Goal: Transaction & Acquisition: Purchase product/service

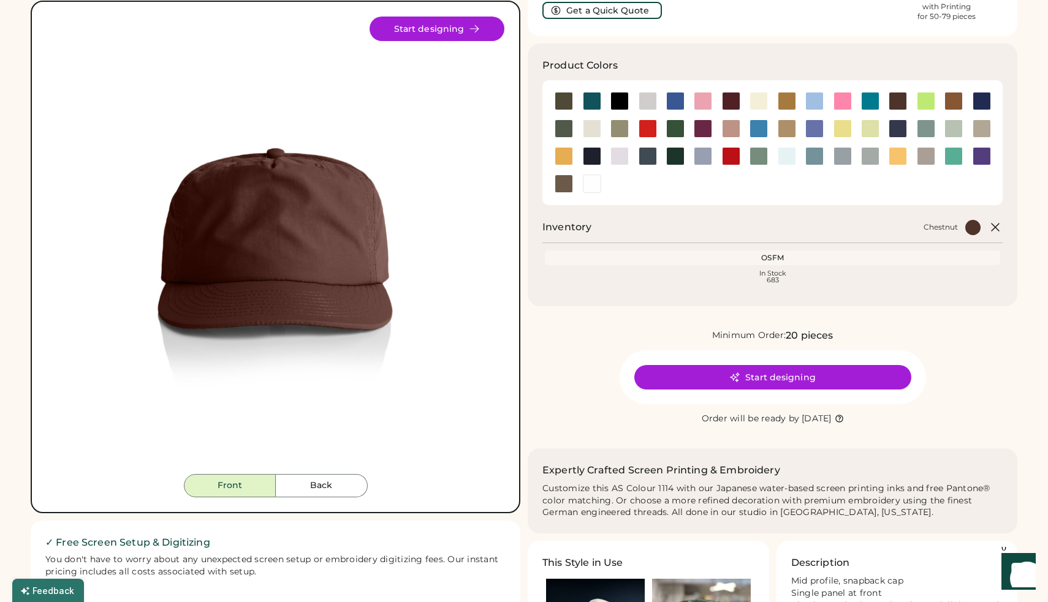
scroll to position [84, 0]
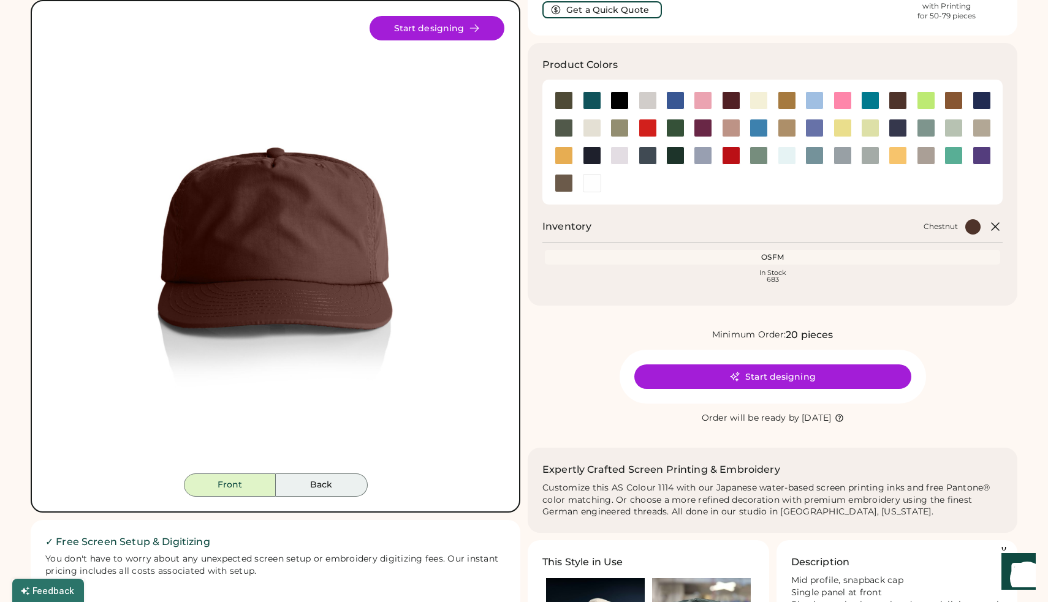
click at [325, 483] on button "Back" at bounding box center [322, 485] width 92 height 23
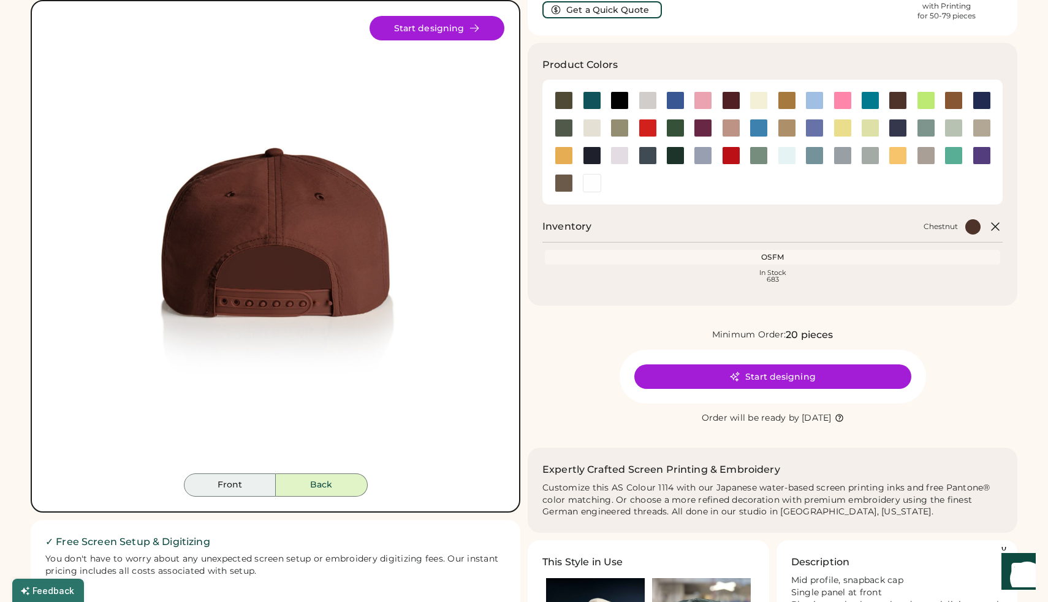
click at [235, 489] on button "Front" at bounding box center [230, 485] width 92 height 23
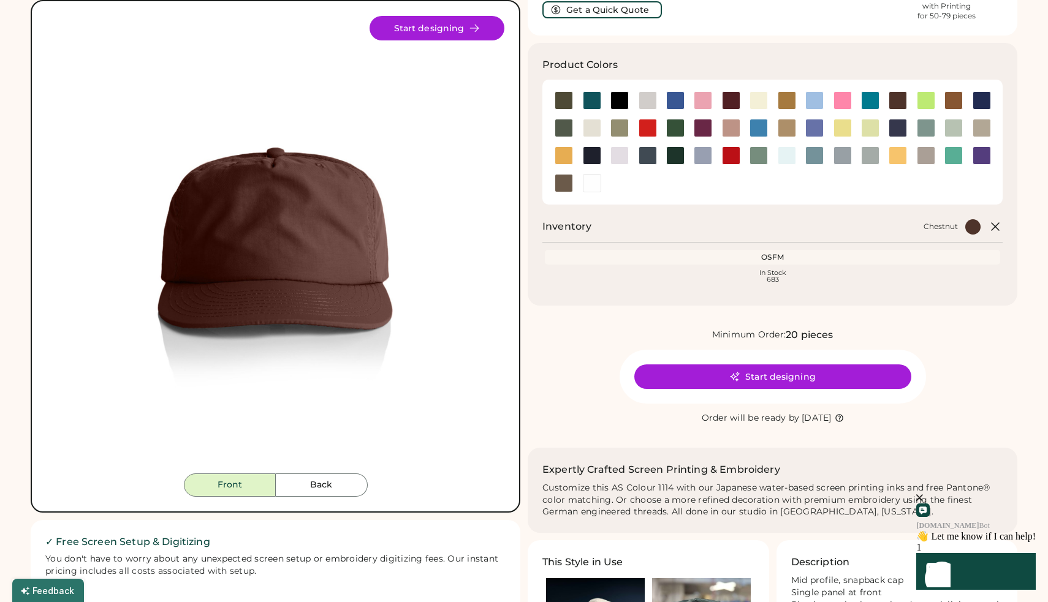
click at [769, 381] on button "Start designing" at bounding box center [772, 377] width 277 height 25
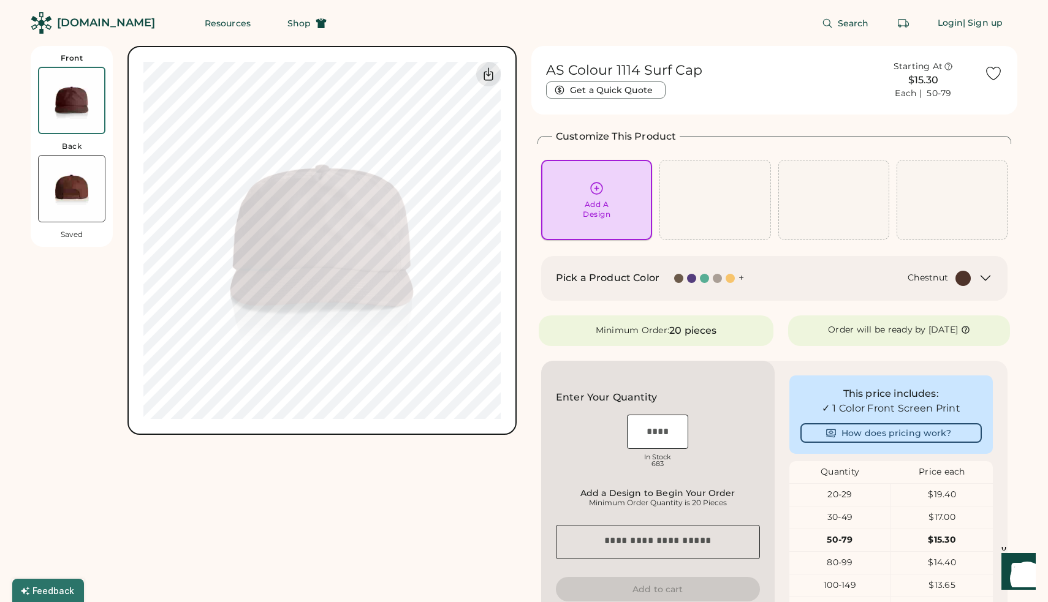
click at [612, 191] on div "Add A Design" at bounding box center [597, 200] width 94 height 39
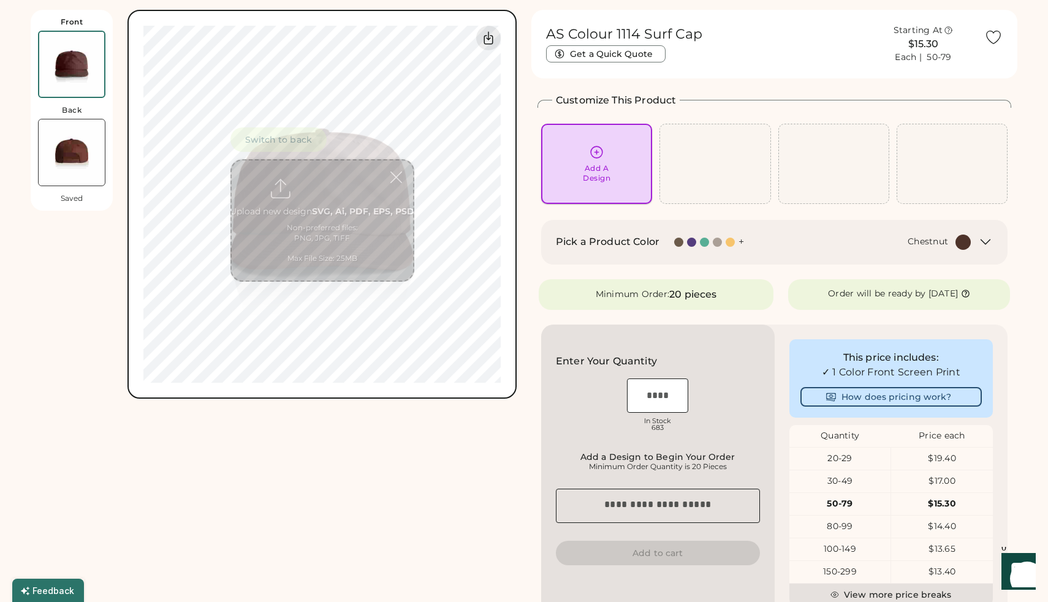
scroll to position [46, 0]
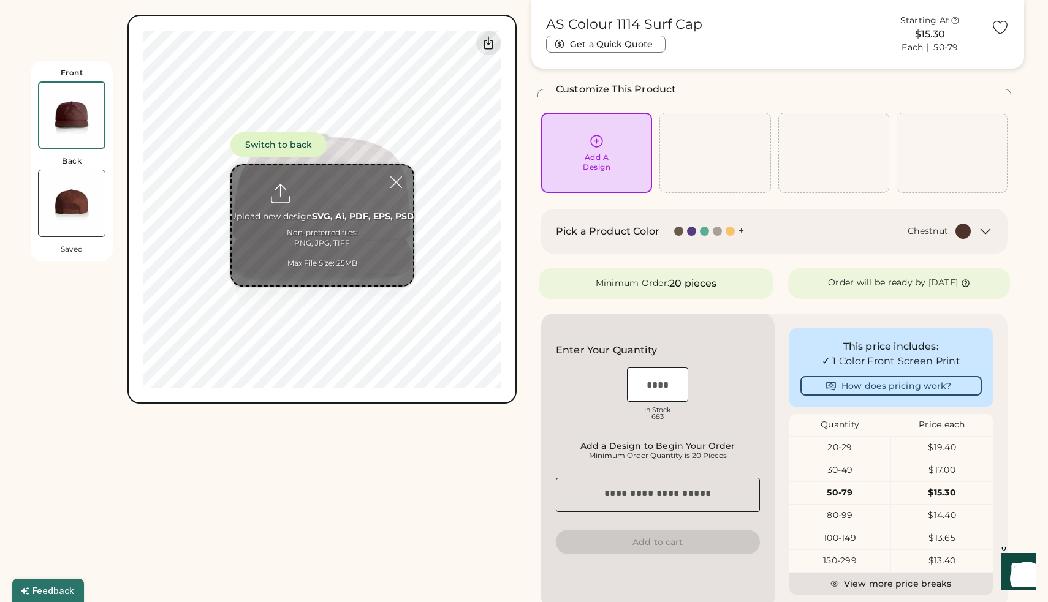
click at [336, 225] on input "file" at bounding box center [322, 225] width 181 height 120
click at [345, 211] on input "file" at bounding box center [322, 225] width 181 height 120
type input "**********"
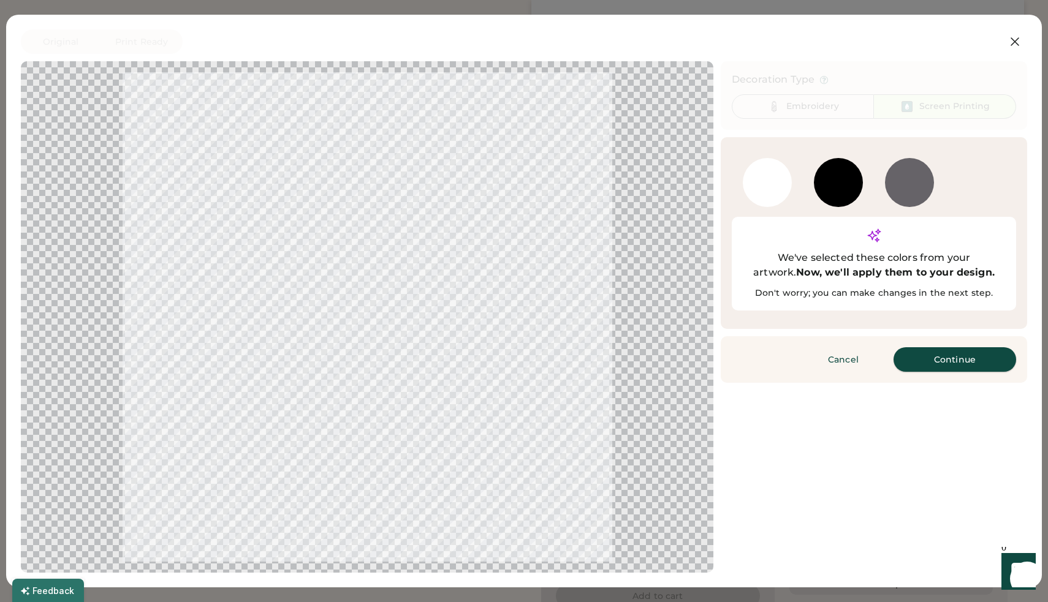
click at [939, 347] on button "Continue" at bounding box center [954, 359] width 123 height 25
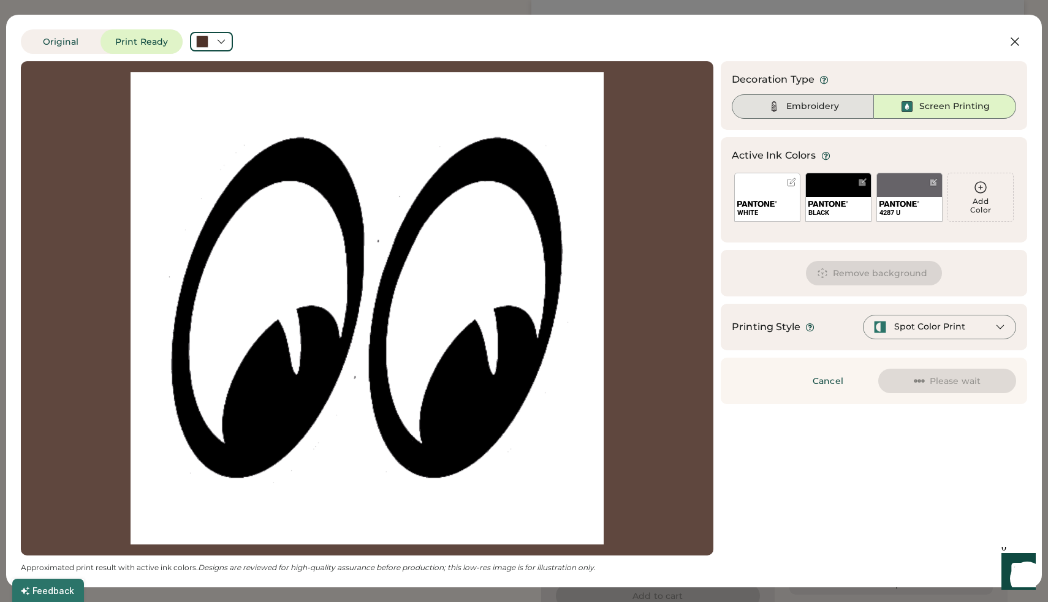
click at [828, 105] on div "Embroidery" at bounding box center [812, 106] width 53 height 12
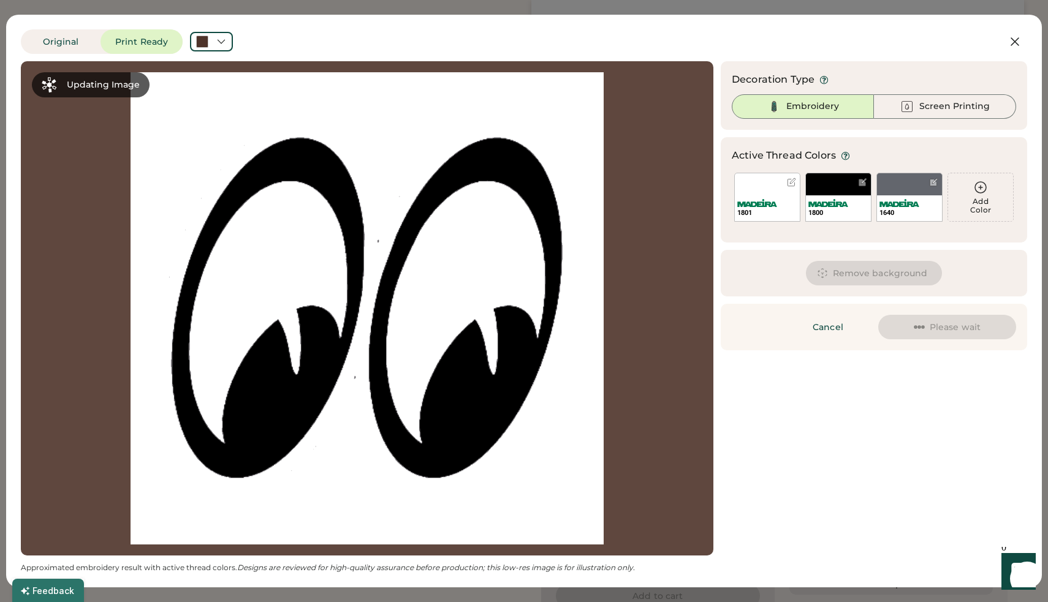
click at [858, 273] on button "Remove background" at bounding box center [874, 273] width 137 height 25
click at [766, 272] on div "Remove background" at bounding box center [874, 273] width 306 height 47
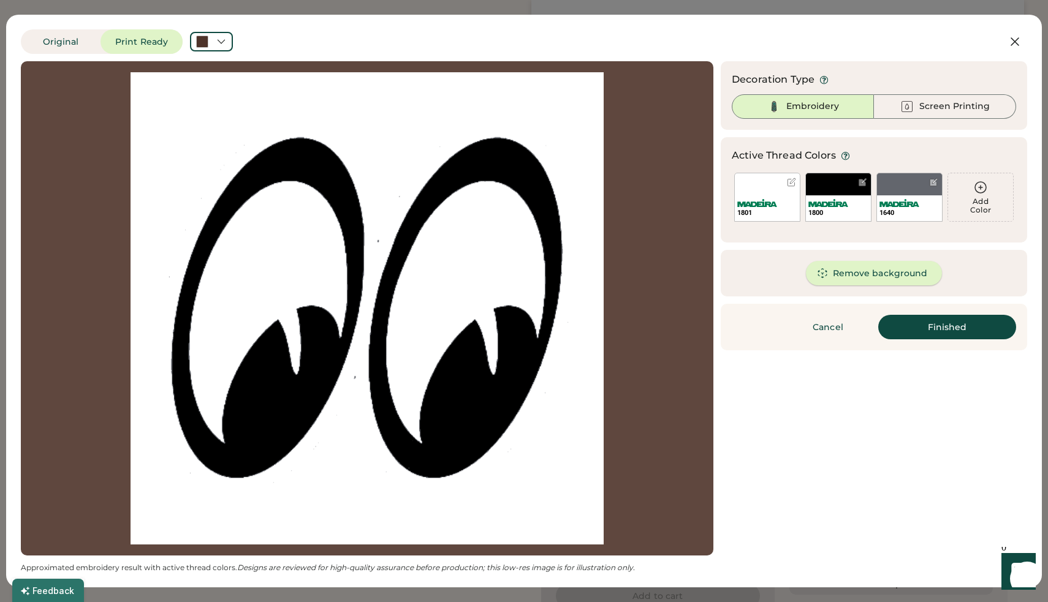
click at [901, 267] on button "Remove background" at bounding box center [874, 273] width 137 height 25
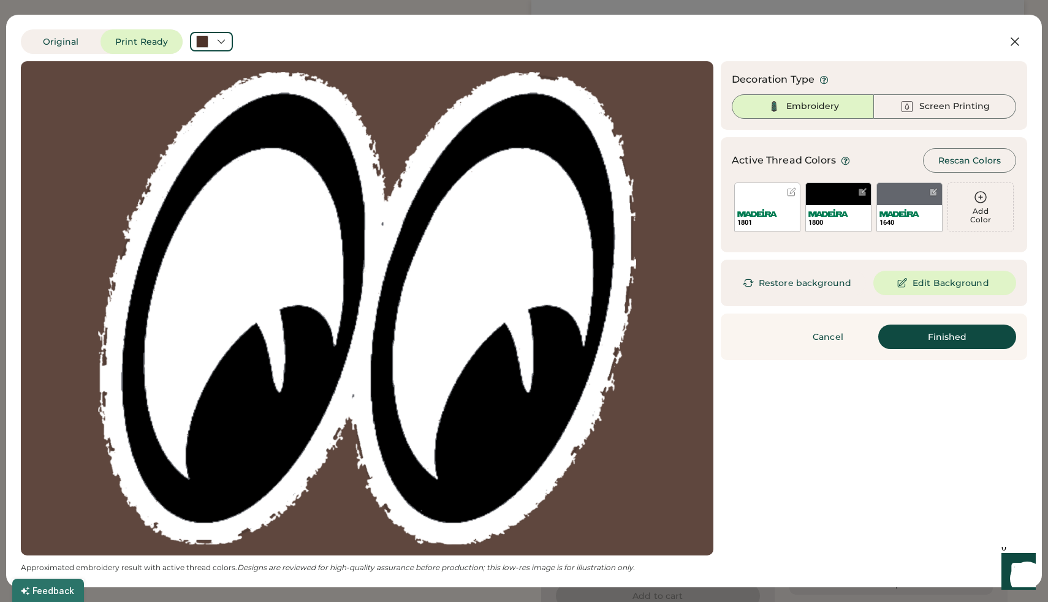
drag, startPoint x: 956, startPoint y: 344, endPoint x: 925, endPoint y: 431, distance: 92.8
click at [925, 431] on div "Updating Image Approximated embroidery result with active thread colors. Design…" at bounding box center [524, 317] width 1006 height 512
click at [998, 107] on div "Screen Printing" at bounding box center [945, 106] width 142 height 25
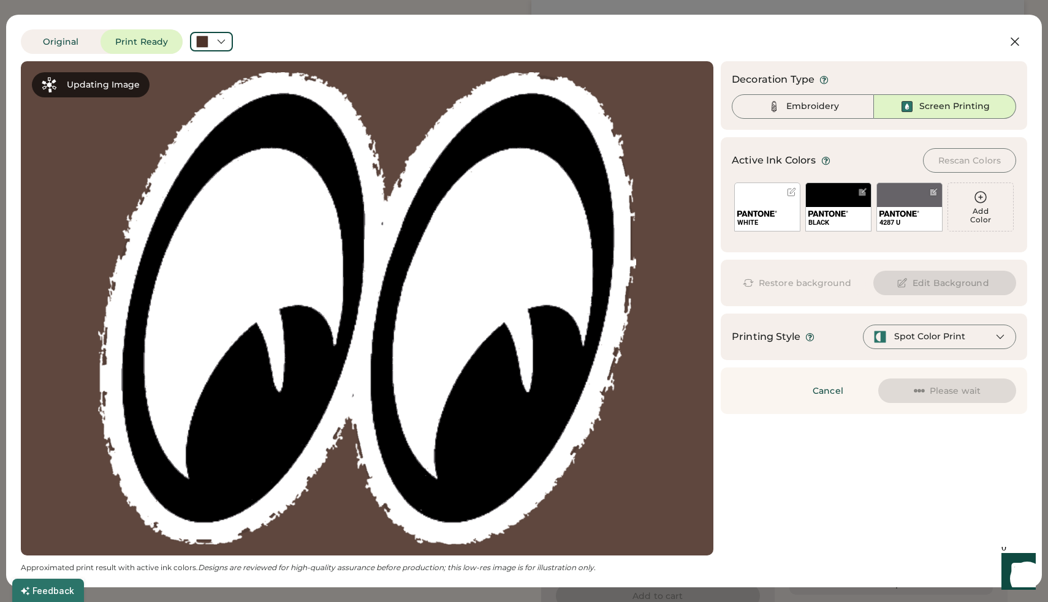
click at [825, 112] on div "Embroidery" at bounding box center [812, 106] width 53 height 12
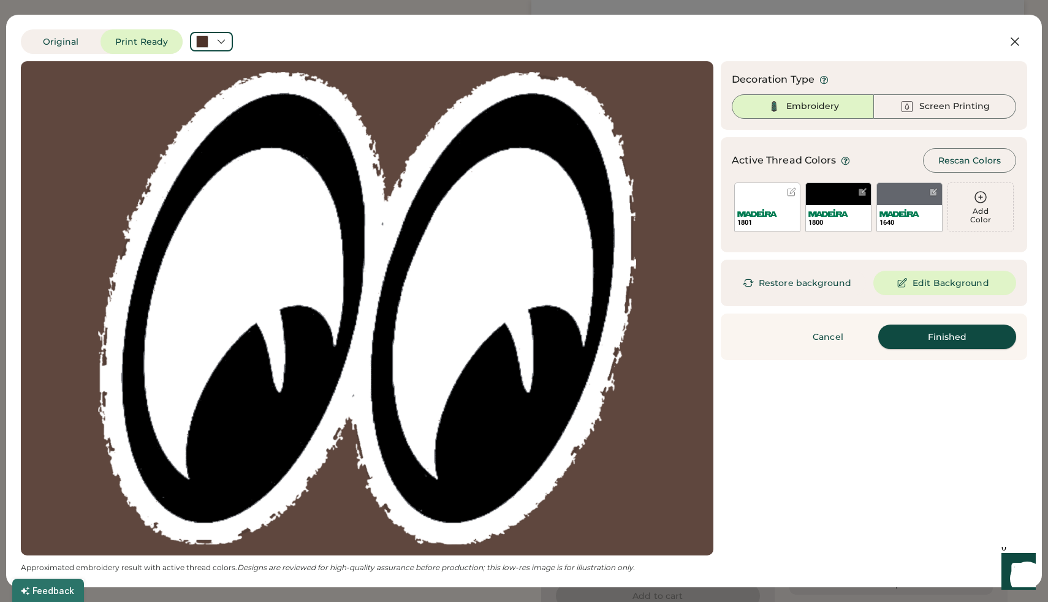
click at [950, 345] on button "Finished" at bounding box center [947, 337] width 138 height 25
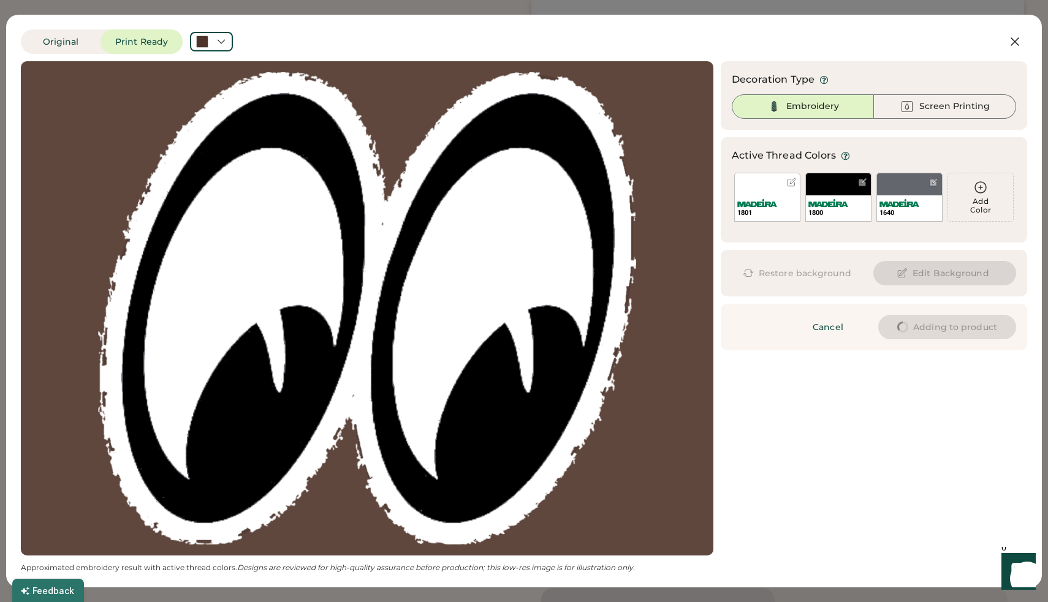
type input "****"
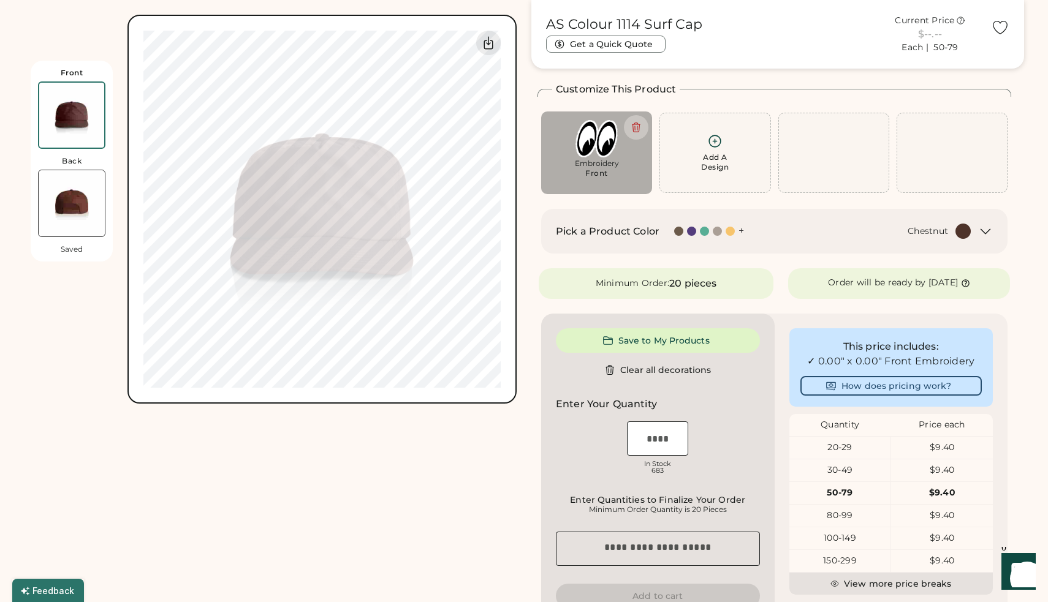
type input "****"
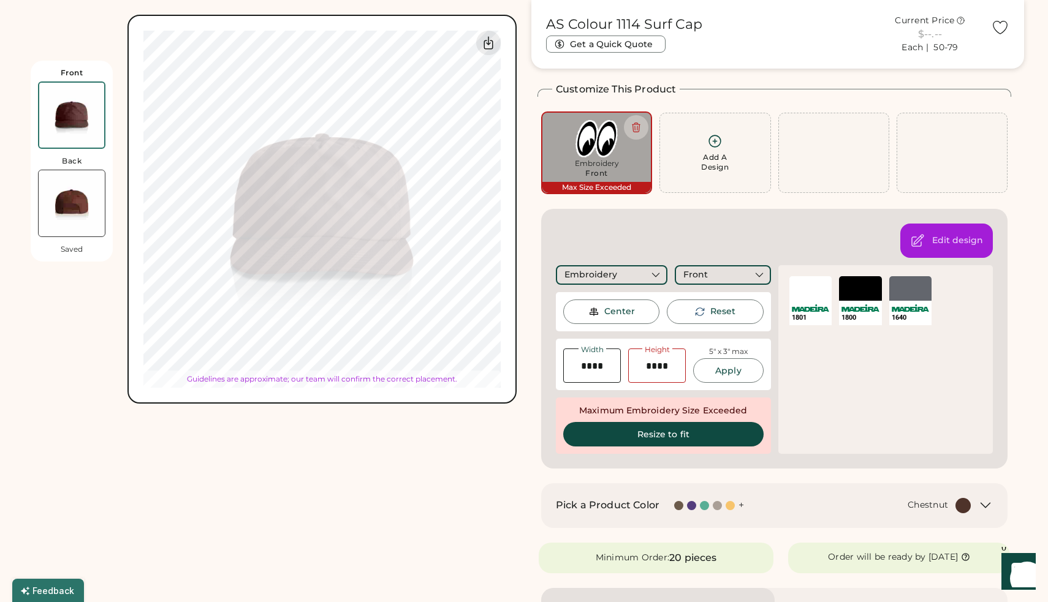
type input "****"
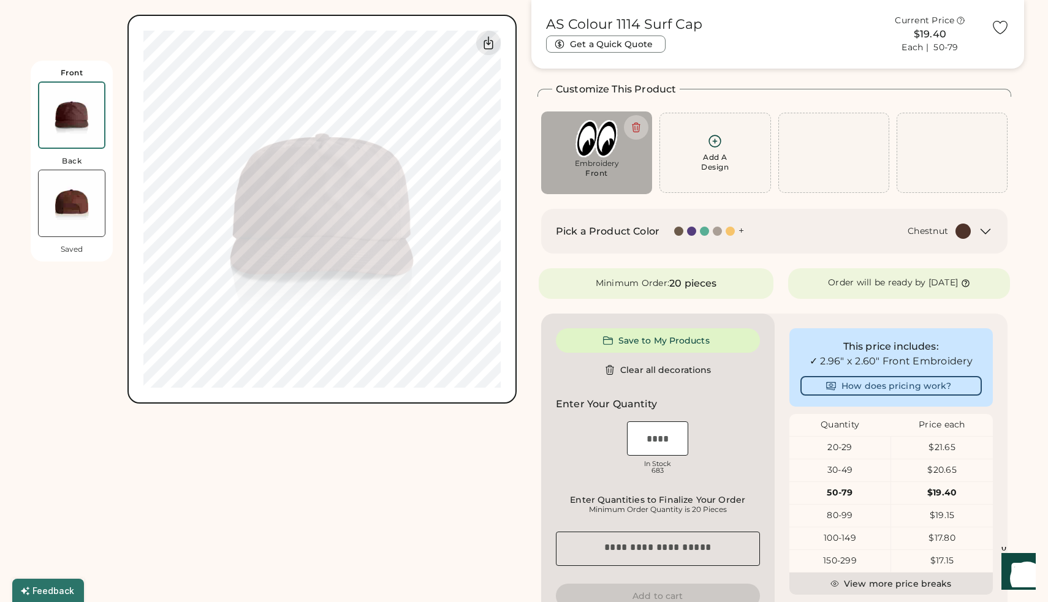
click at [70, 188] on img at bounding box center [72, 203] width 66 height 66
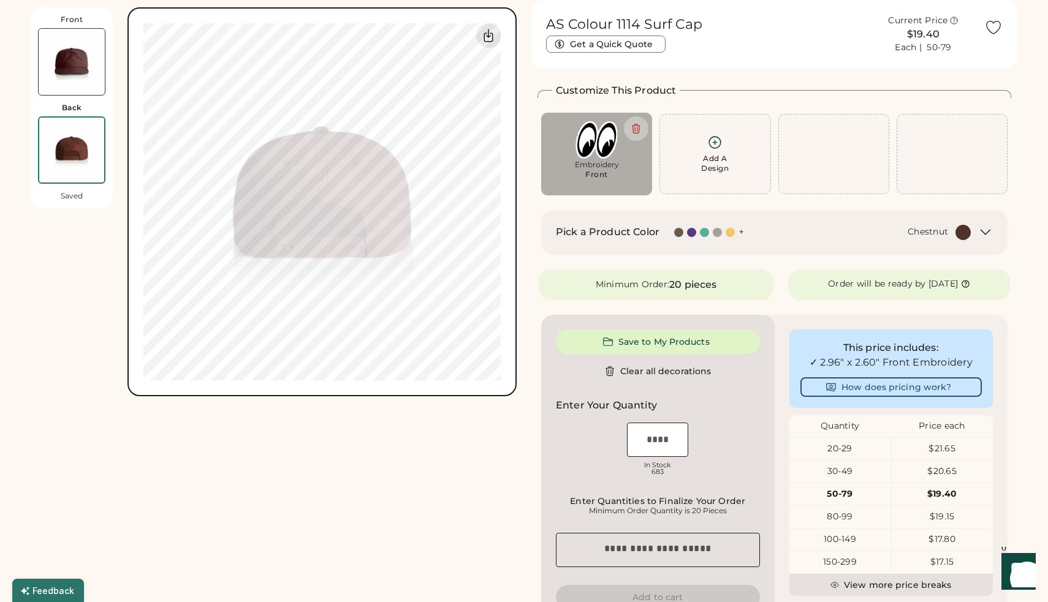
scroll to position [0, 0]
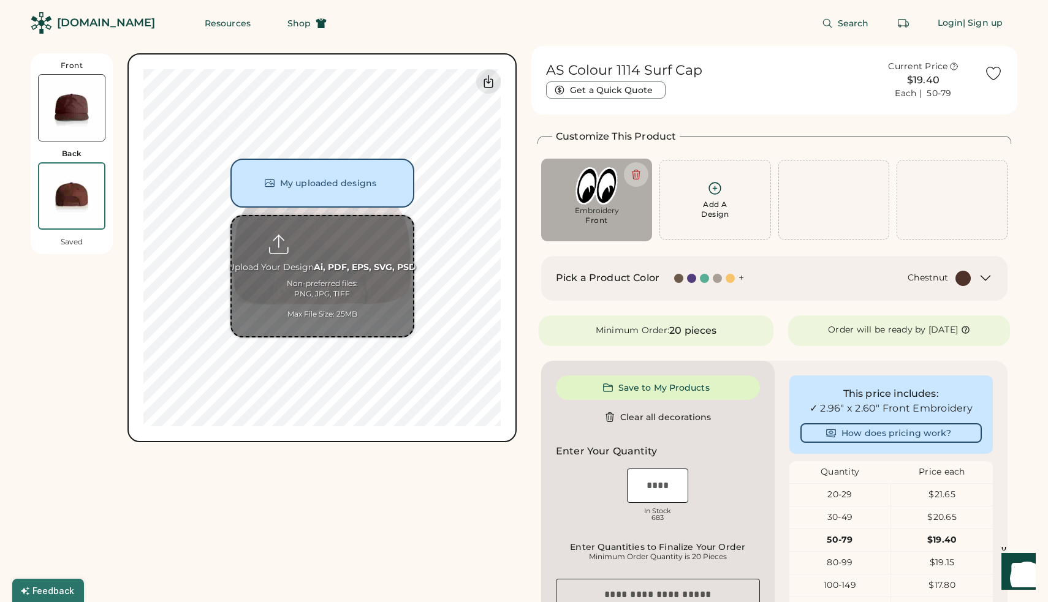
click at [322, 237] on input "file" at bounding box center [322, 276] width 181 height 120
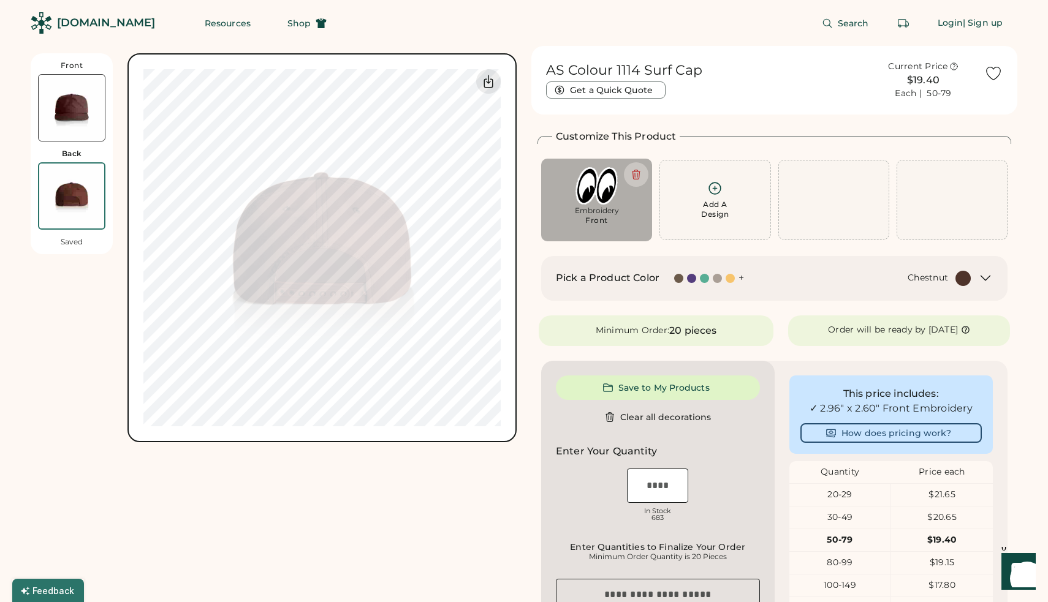
click at [722, 207] on div "Add A Design" at bounding box center [715, 210] width 28 height 20
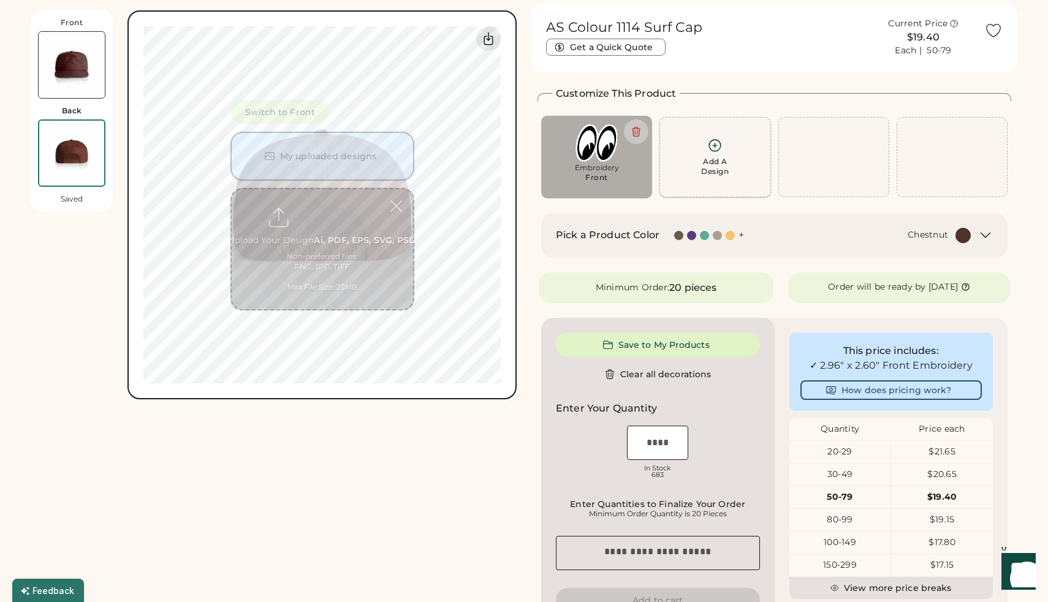
scroll to position [53, 0]
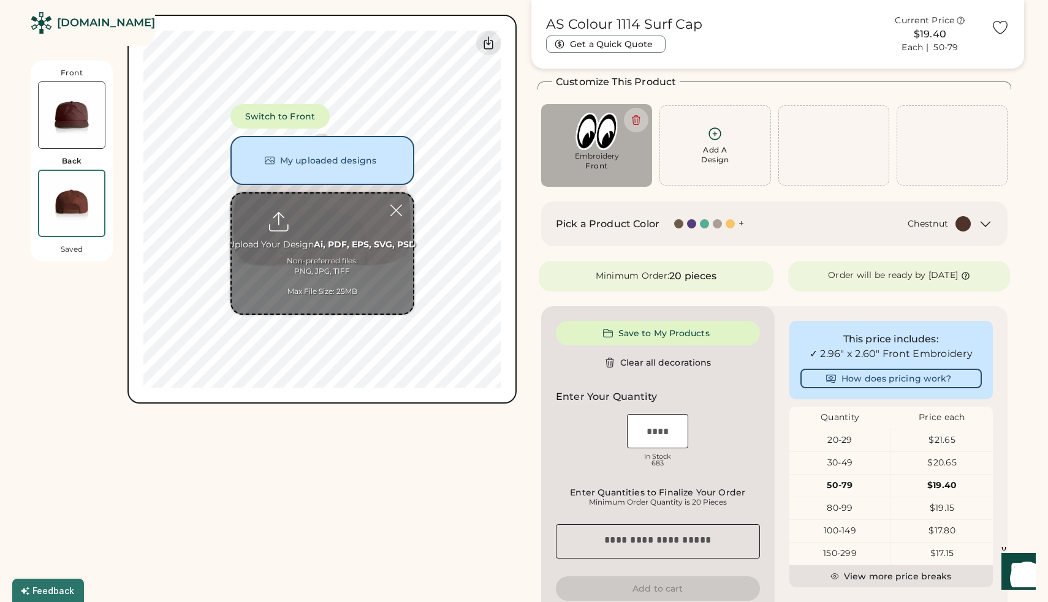
click at [315, 210] on input "file" at bounding box center [322, 254] width 181 height 120
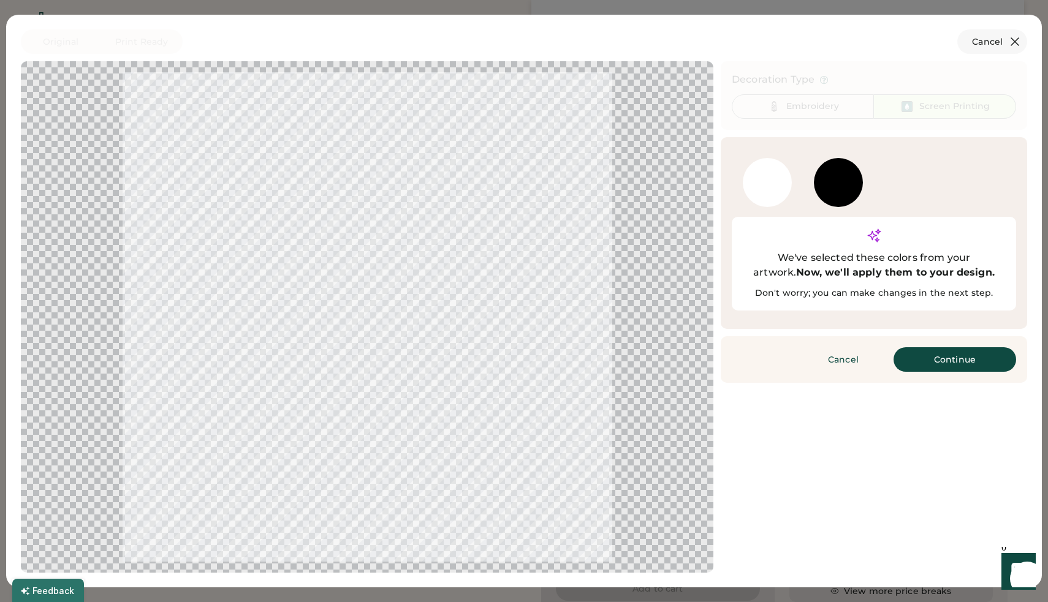
click at [1019, 44] on icon at bounding box center [1014, 41] width 15 height 15
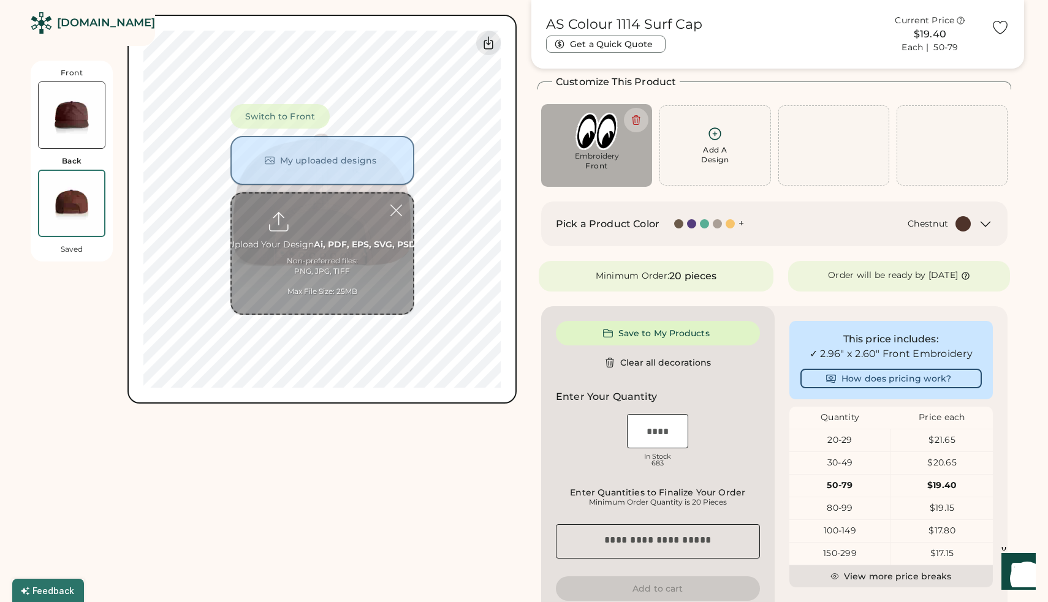
click at [358, 174] on button "My uploaded designs" at bounding box center [322, 160] width 184 height 49
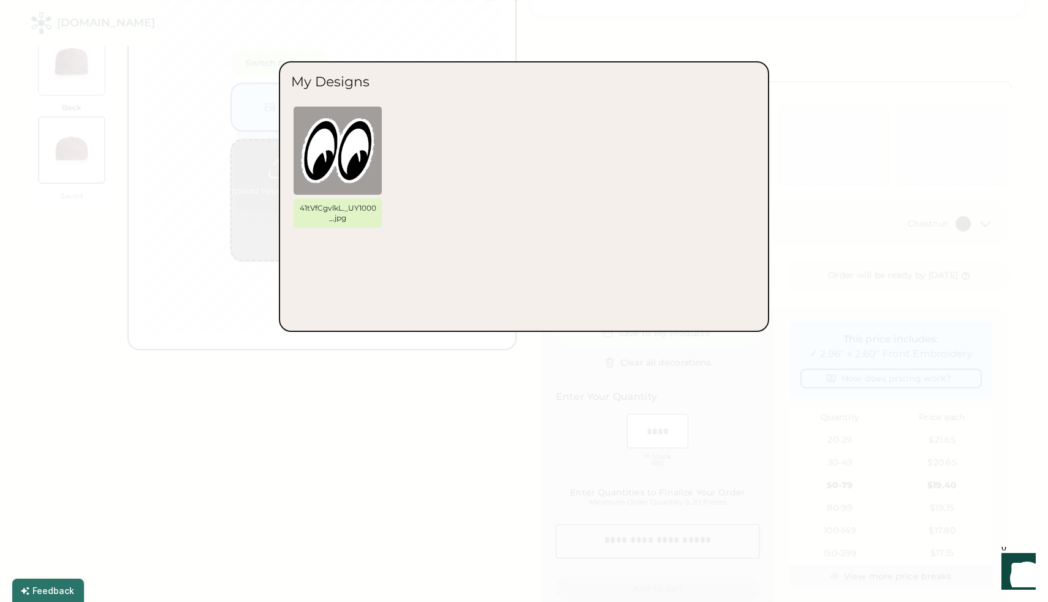
click at [855, 127] on div at bounding box center [524, 301] width 1048 height 602
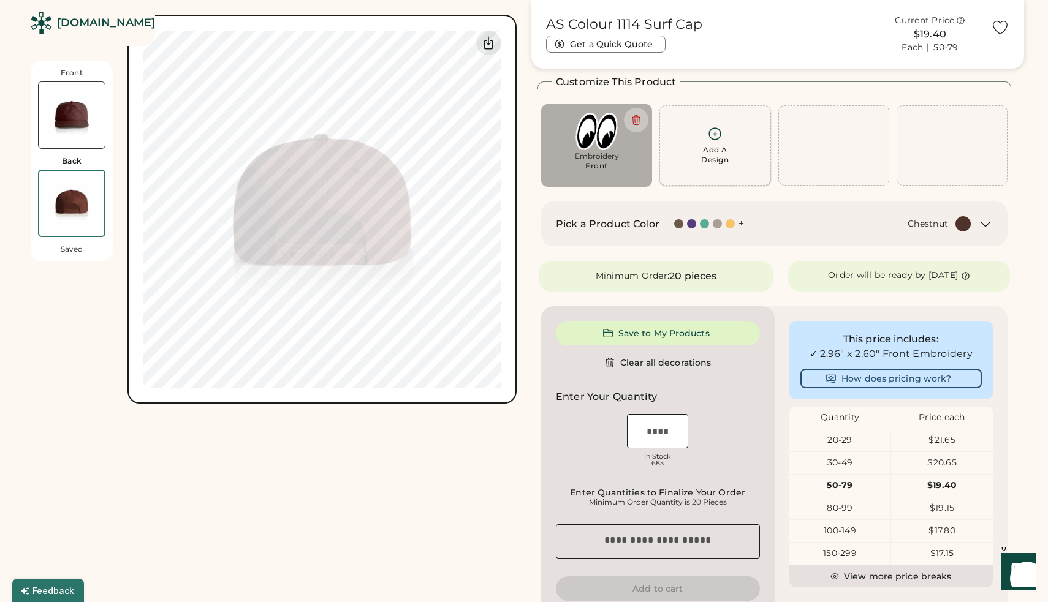
click at [710, 139] on icon at bounding box center [714, 133] width 15 height 15
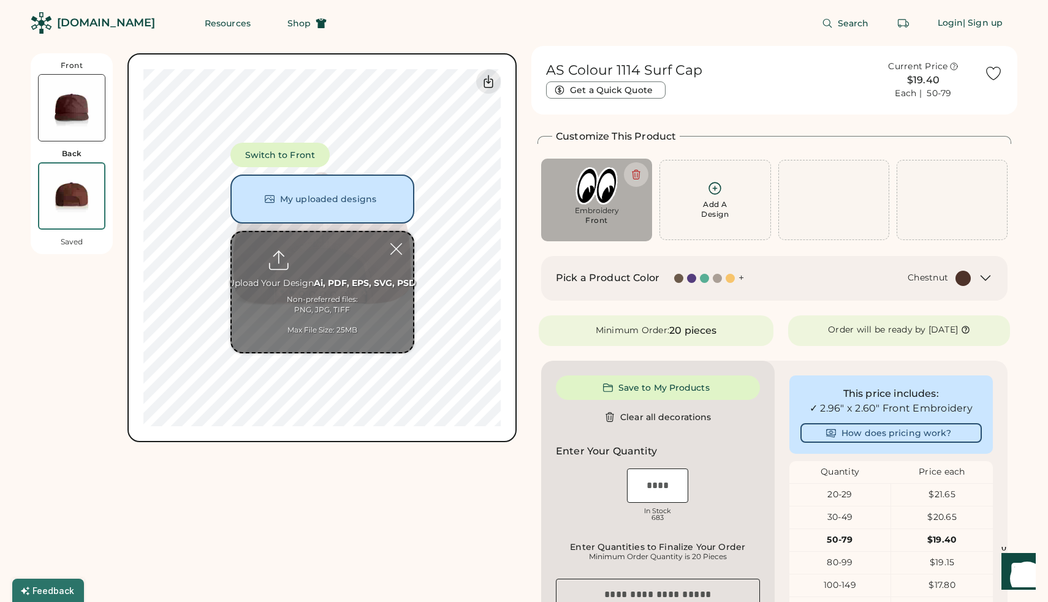
click at [357, 282] on input "file" at bounding box center [322, 292] width 181 height 120
type input "**********"
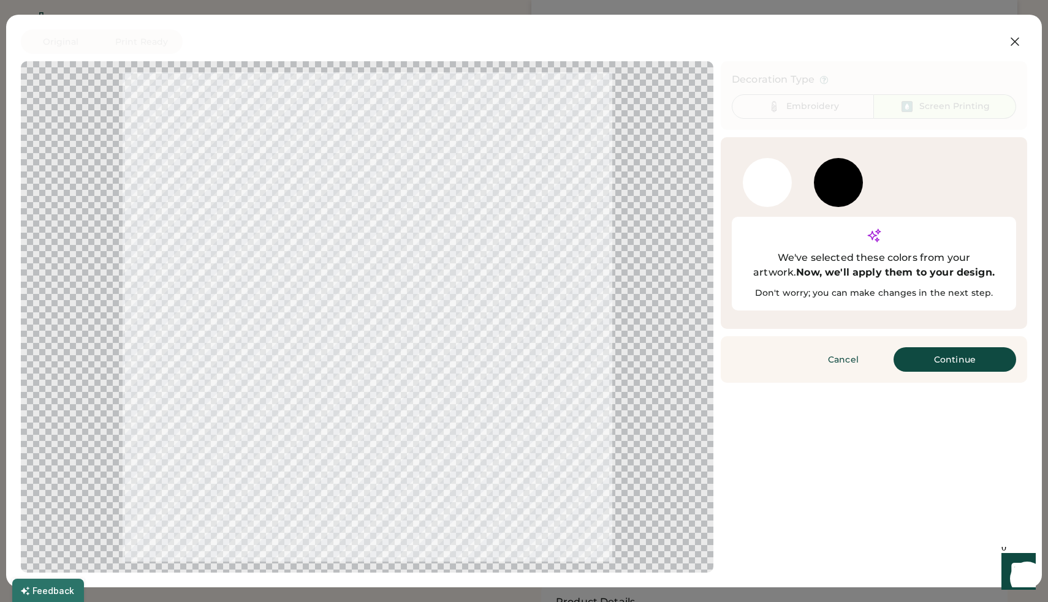
scroll to position [105, 0]
click at [968, 347] on button "Continue" at bounding box center [954, 359] width 123 height 25
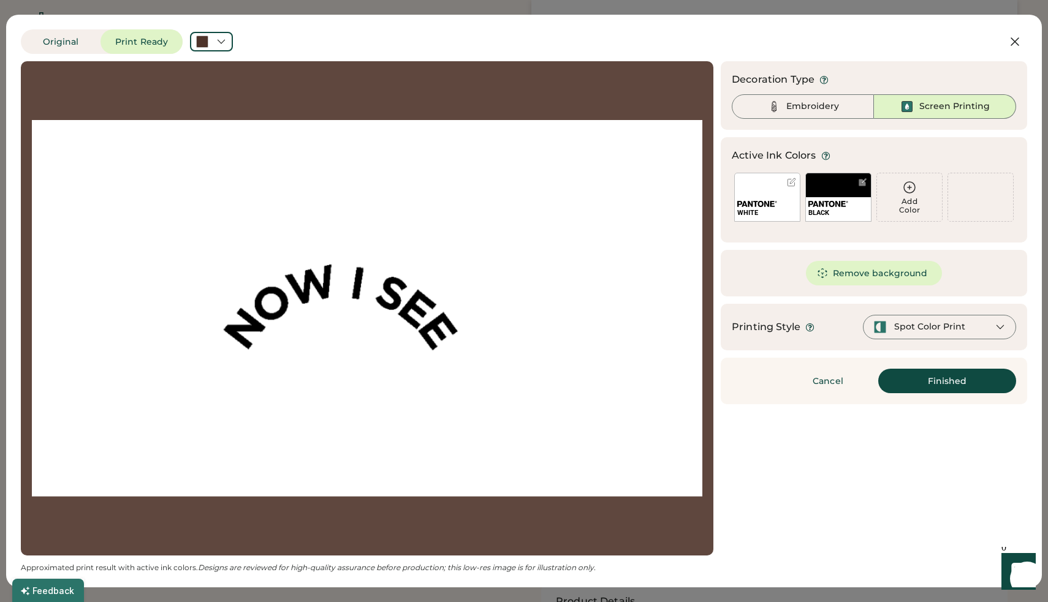
click at [898, 270] on button "Remove background" at bounding box center [874, 273] width 137 height 25
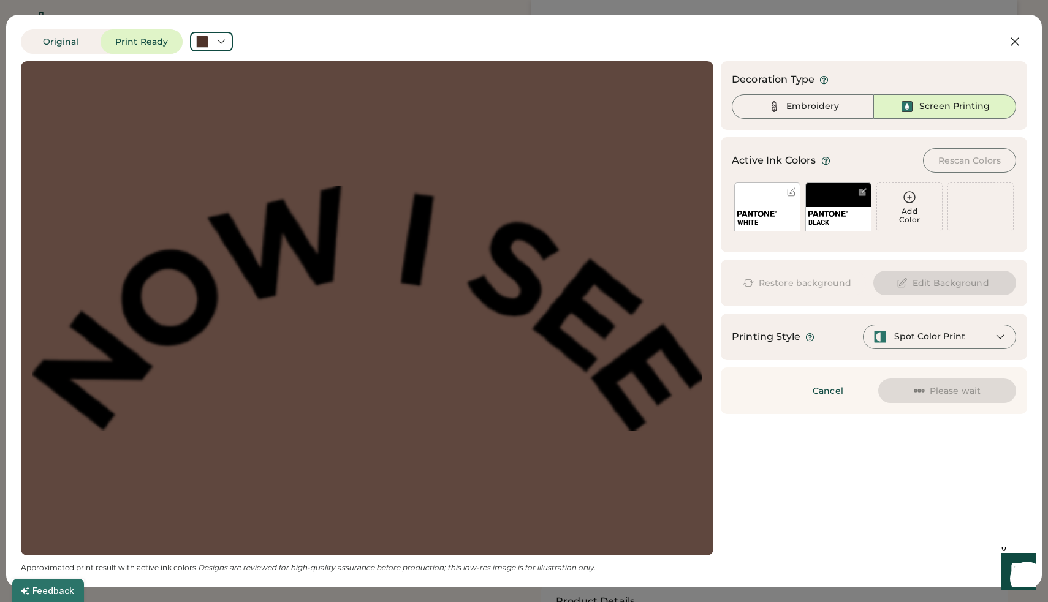
click at [765, 195] on div "WHITE" at bounding box center [767, 207] width 66 height 49
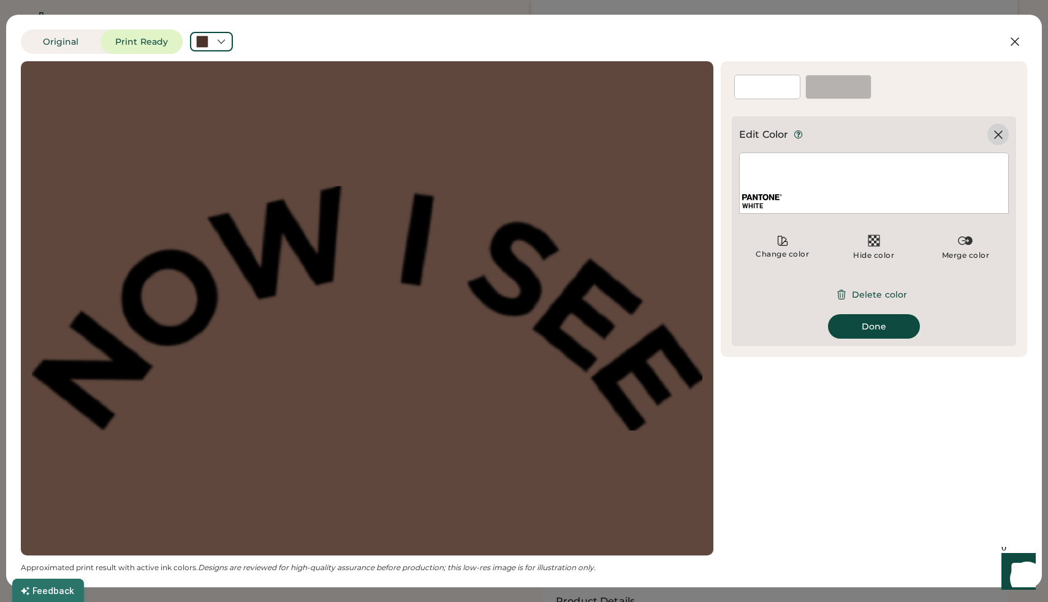
click at [996, 136] on icon at bounding box center [997, 134] width 7 height 7
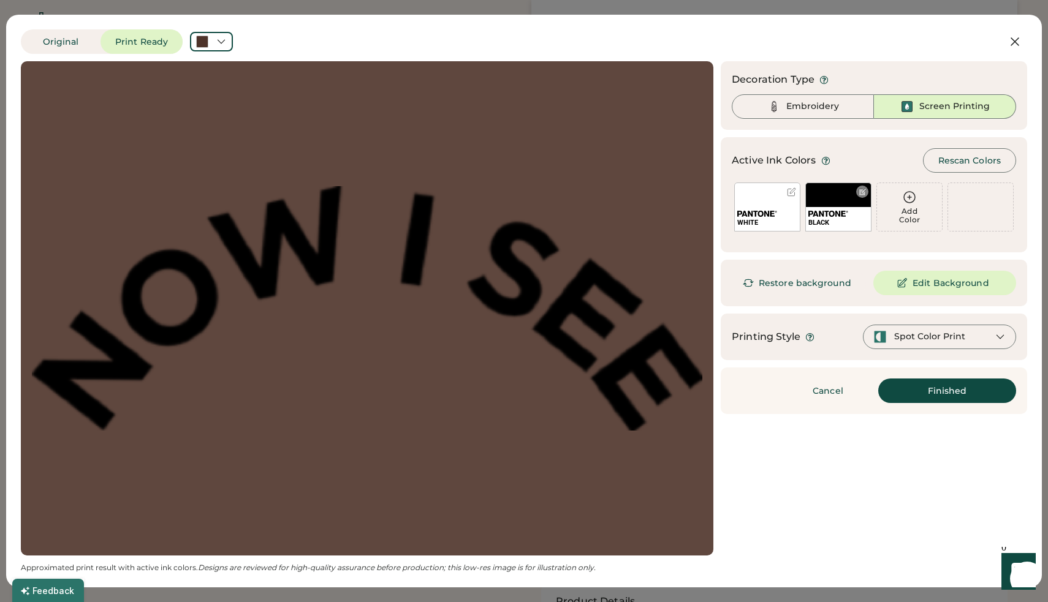
click at [862, 197] on div at bounding box center [862, 192] width 12 height 12
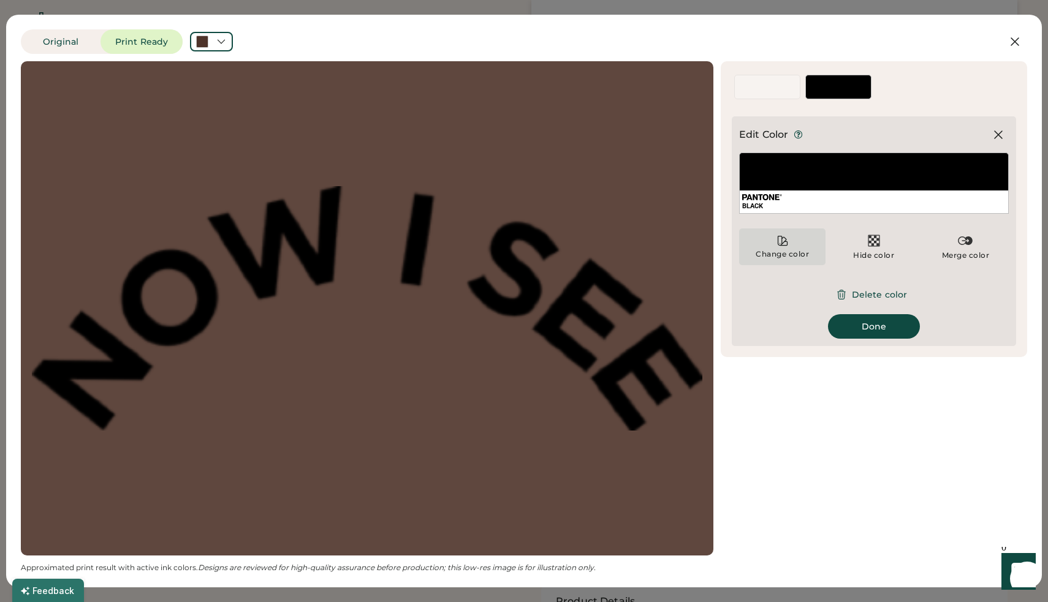
click at [788, 237] on icon at bounding box center [782, 241] width 12 height 12
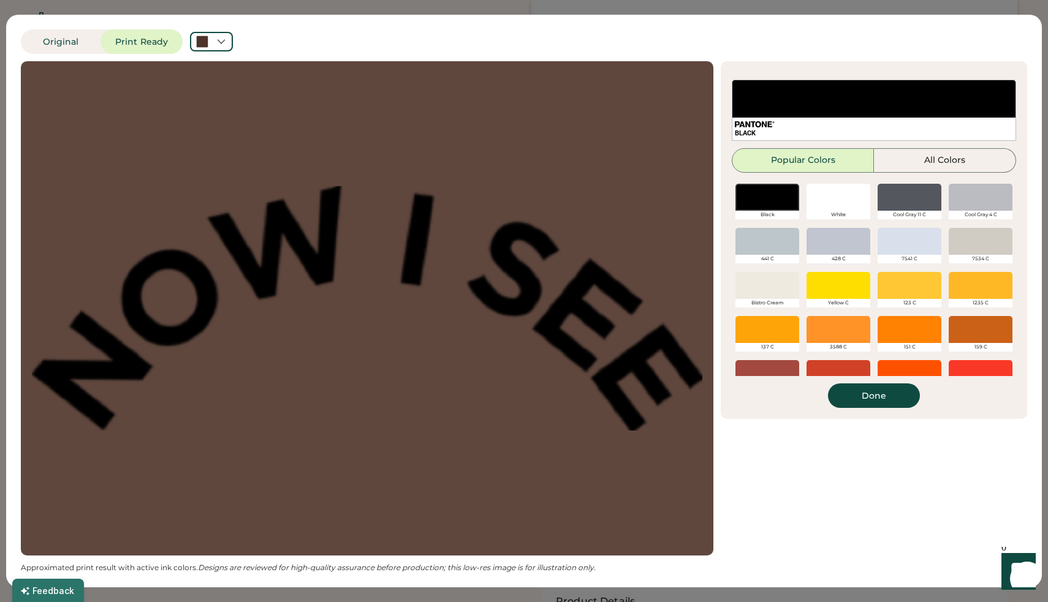
click at [838, 196] on div at bounding box center [838, 197] width 64 height 27
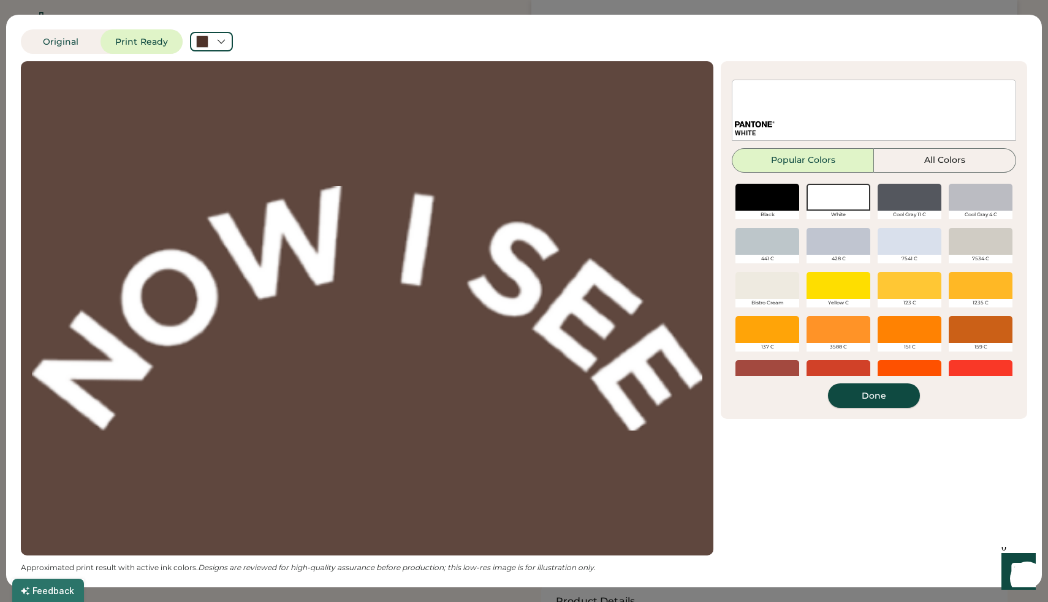
click at [872, 390] on button "Done" at bounding box center [874, 396] width 92 height 25
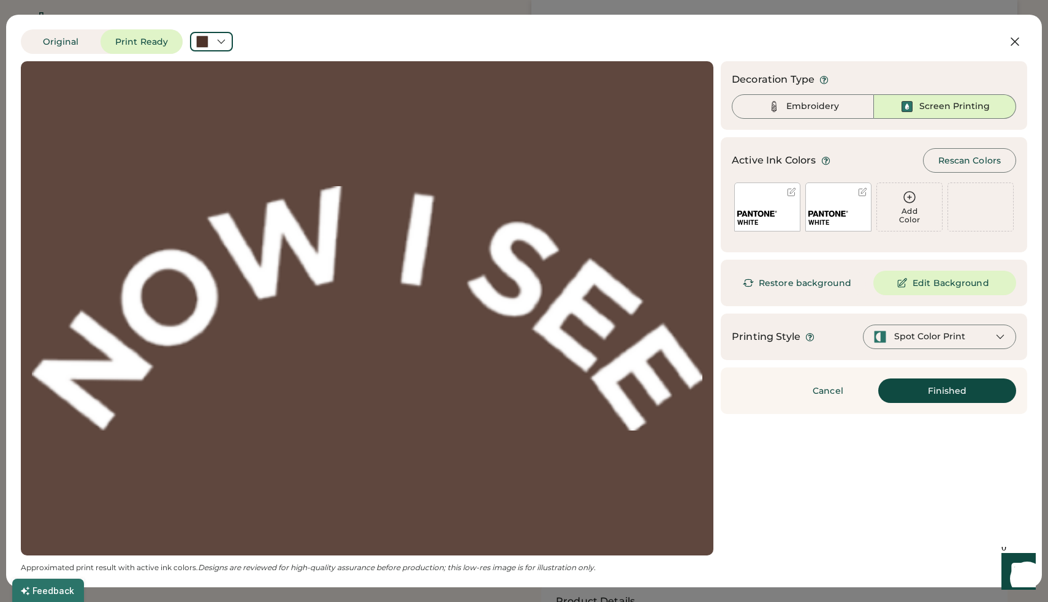
click at [790, 194] on div at bounding box center [791, 192] width 9 height 9
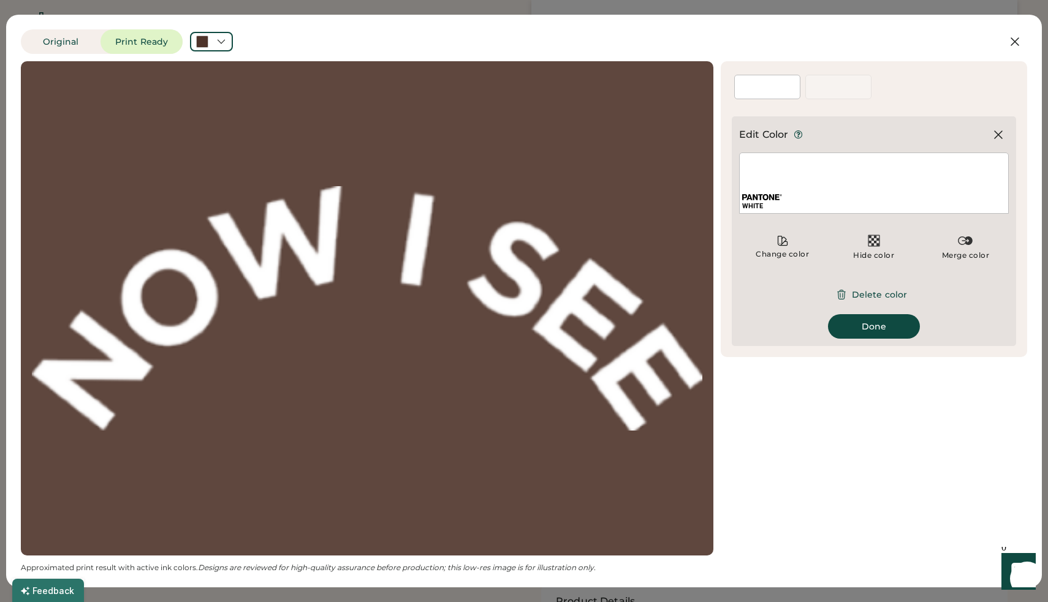
click at [846, 195] on div "WHITE" at bounding box center [874, 202] width 268 height 23
click at [773, 250] on div "Change color" at bounding box center [782, 254] width 55 height 10
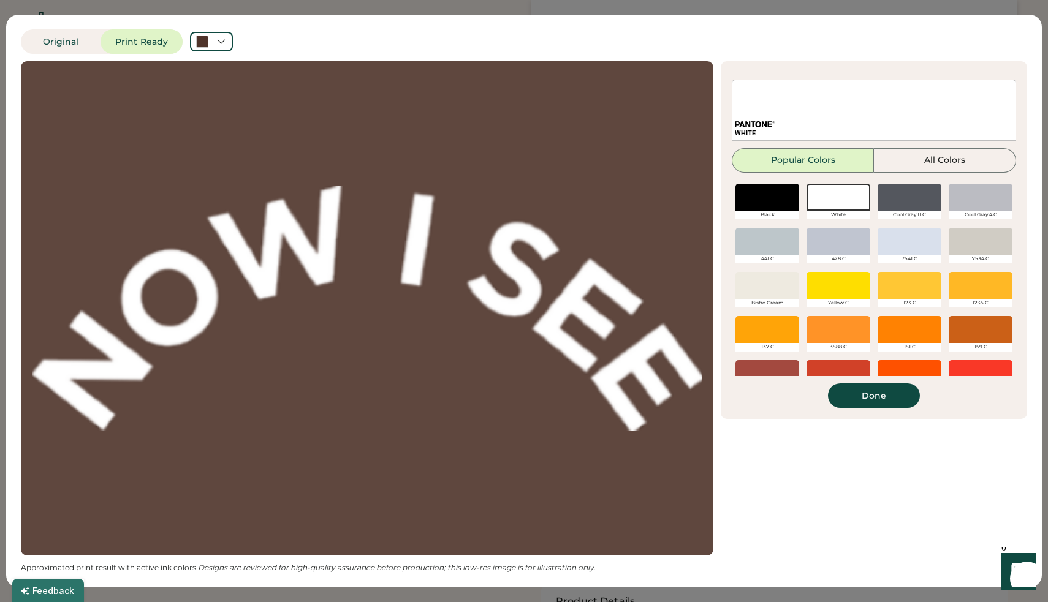
click at [780, 194] on div at bounding box center [767, 197] width 64 height 27
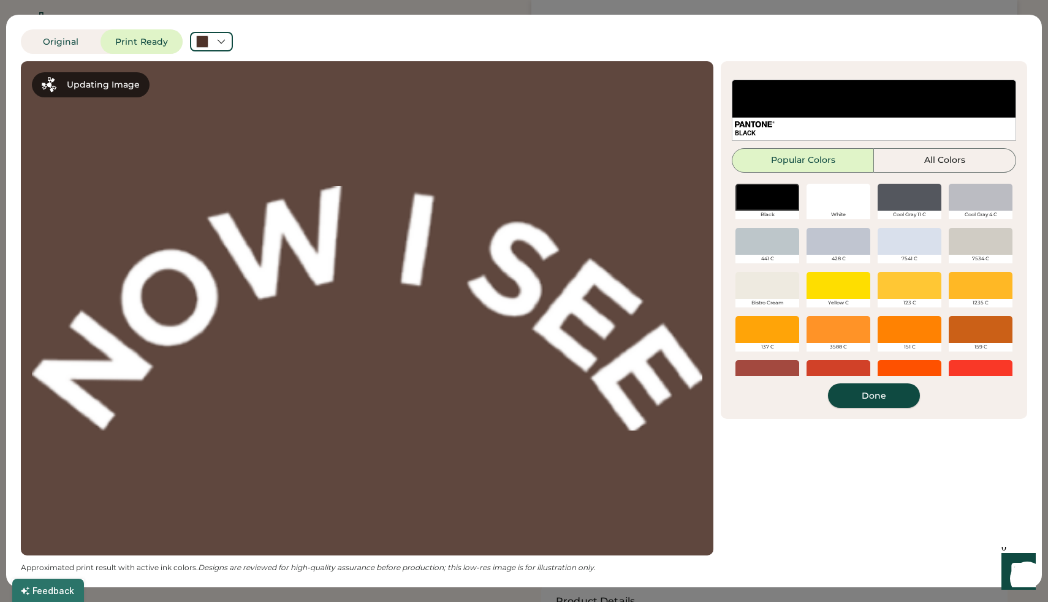
click at [886, 401] on button "Done" at bounding box center [874, 396] width 92 height 25
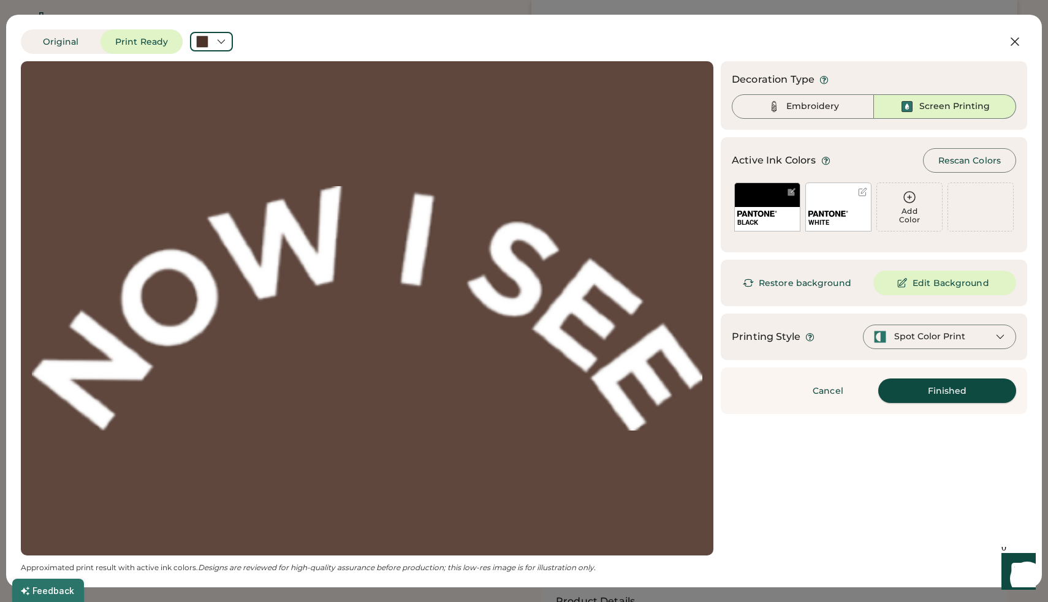
click at [919, 392] on button "Finished" at bounding box center [947, 391] width 138 height 25
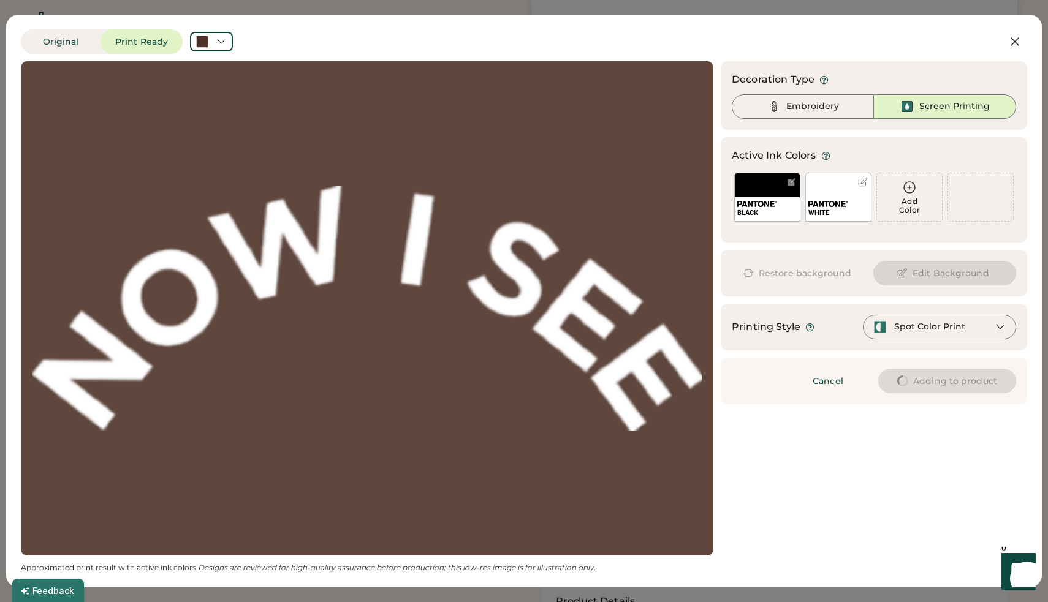
type input "****"
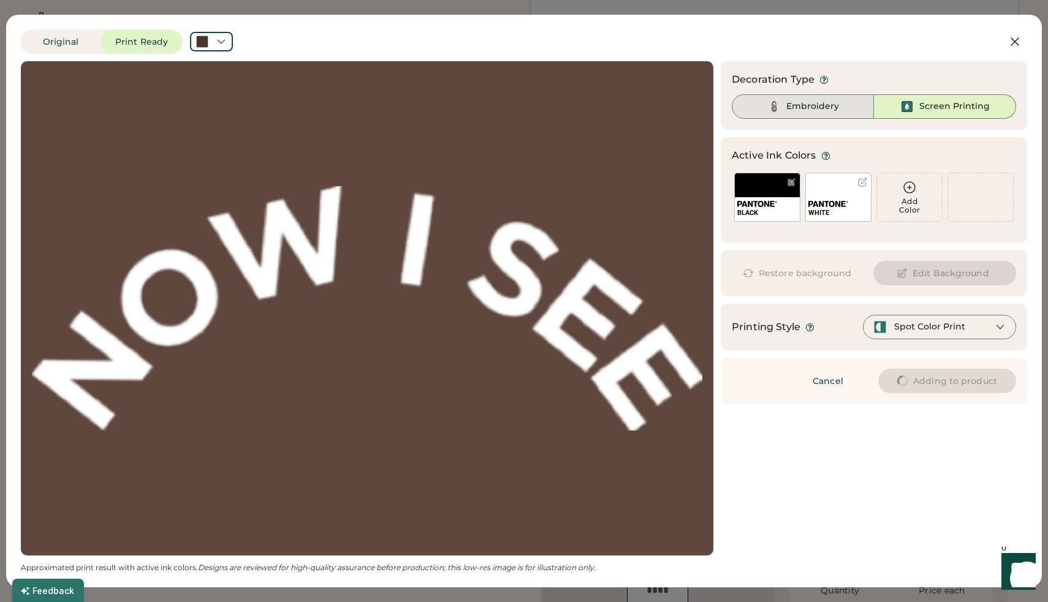
type input "****"
click at [827, 100] on div "Embroidery" at bounding box center [803, 106] width 142 height 25
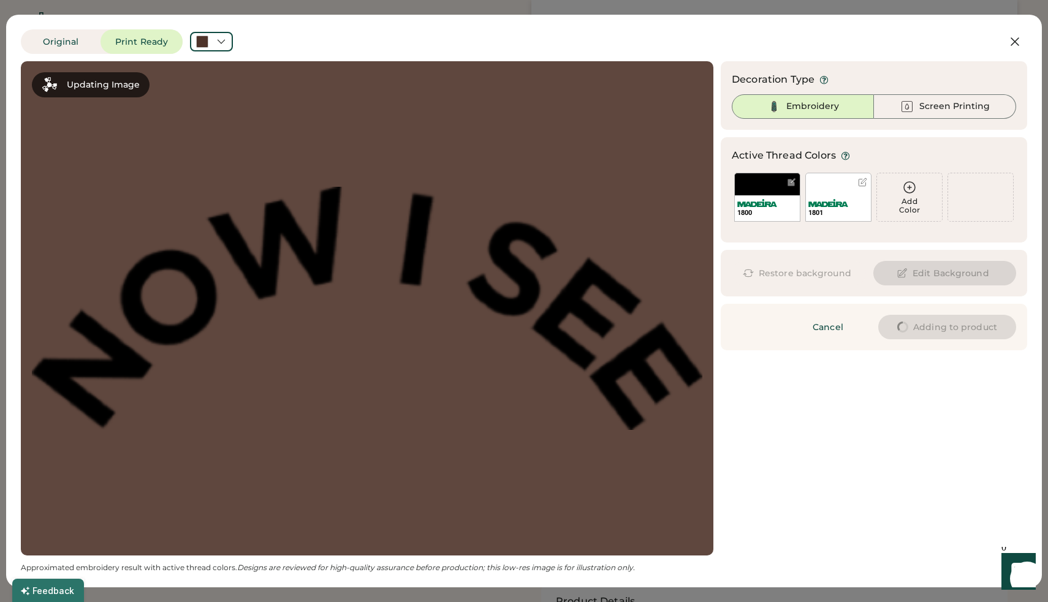
click at [839, 181] on div "1801" at bounding box center [838, 197] width 66 height 49
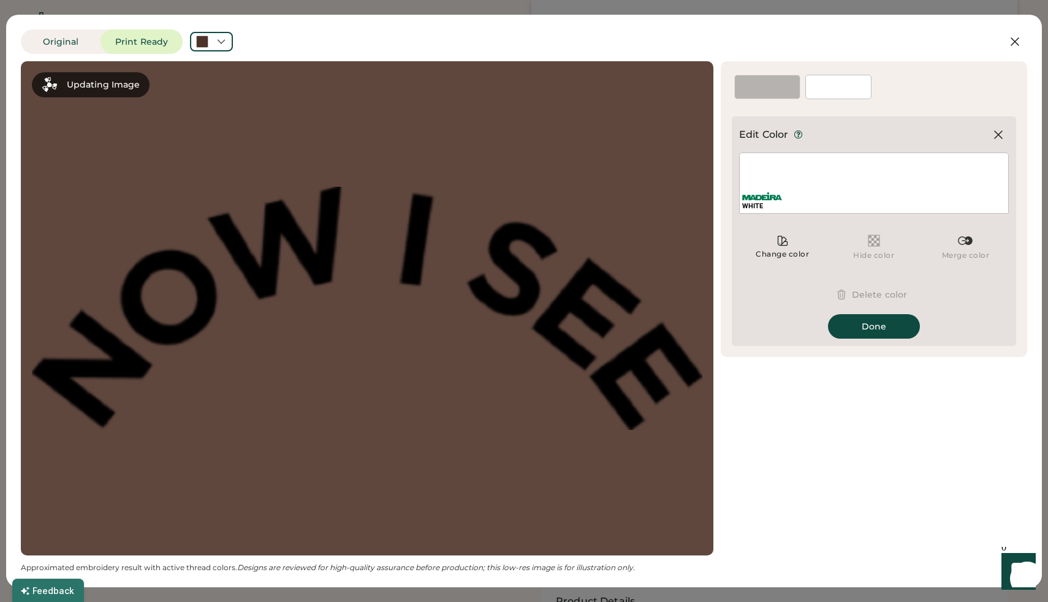
click at [901, 334] on body "Front Back Saved Switch to back Upload new design SVG, Ai, PDF, EPS, PSD Non-pr…" at bounding box center [524, 196] width 1048 height 602
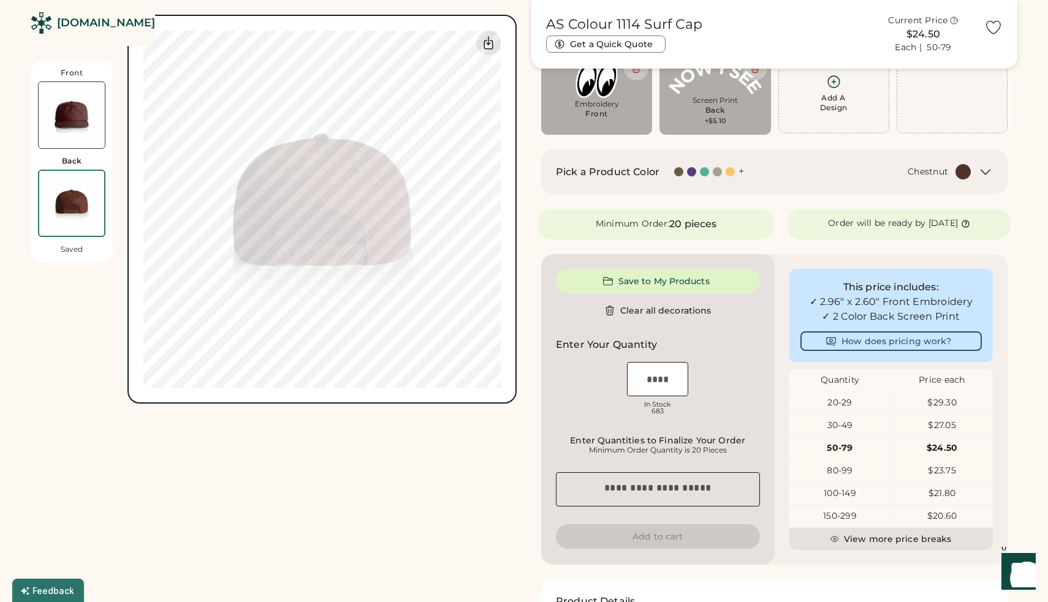
type input "****"
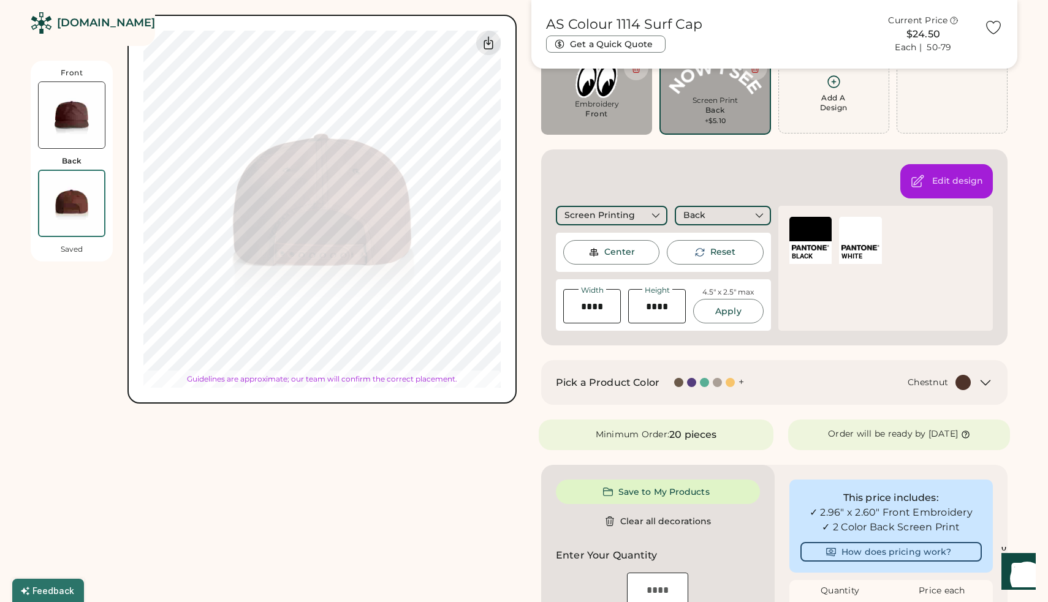
type input "****"
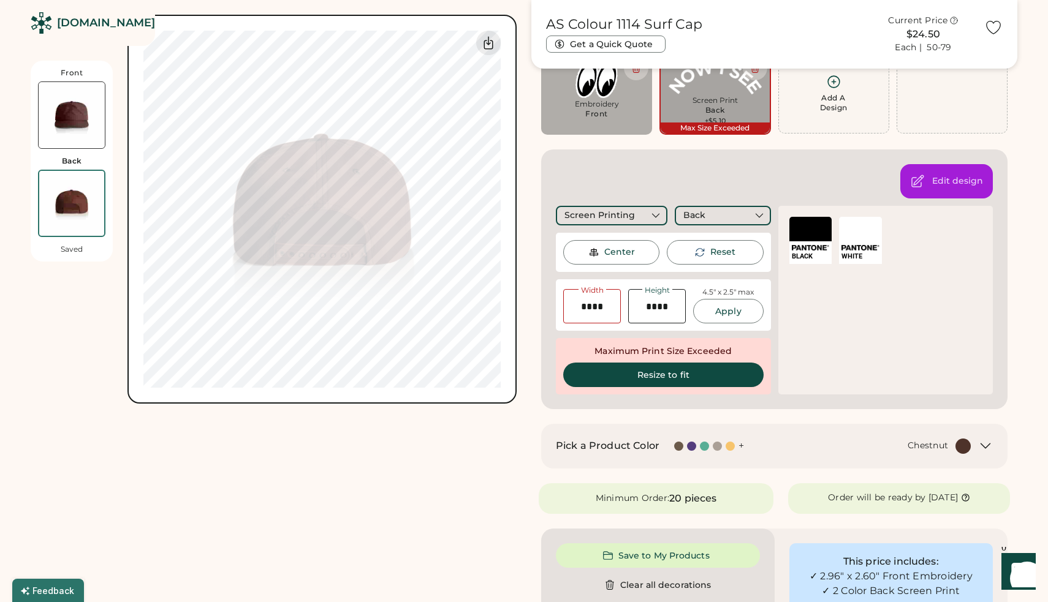
type input "****"
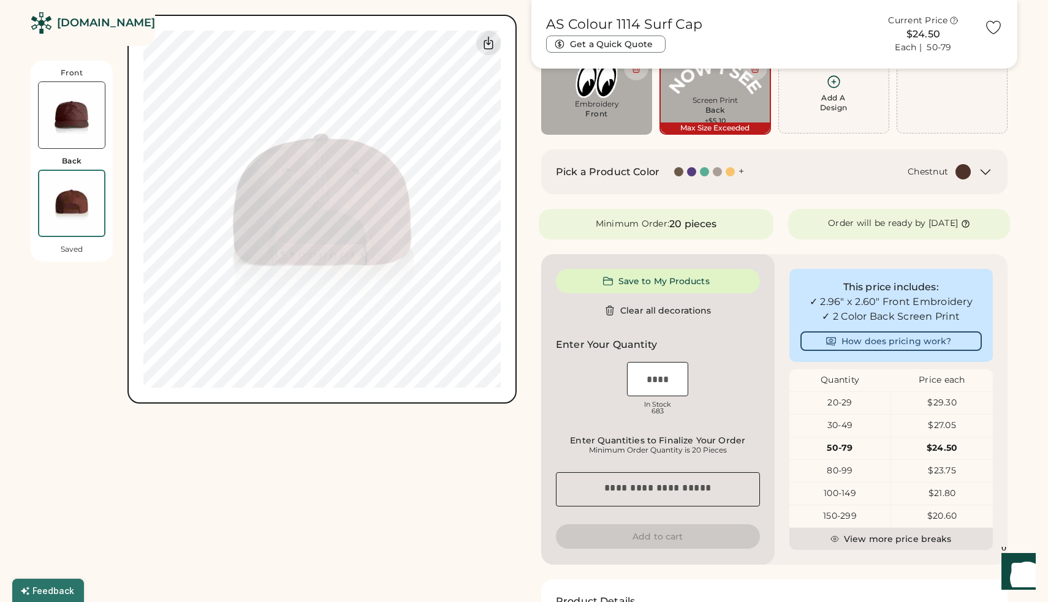
type input "****"
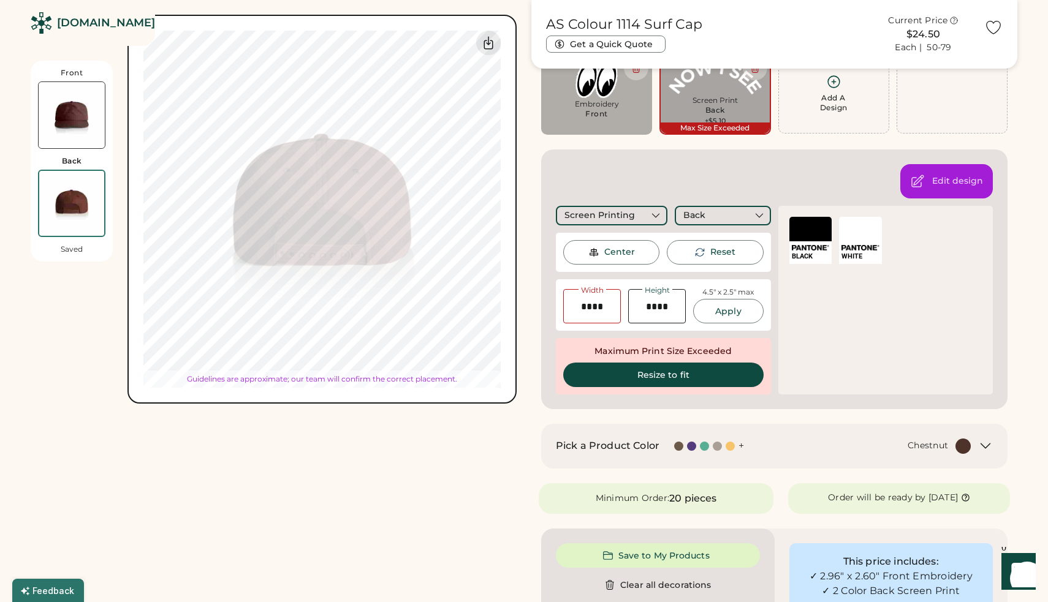
type input "****"
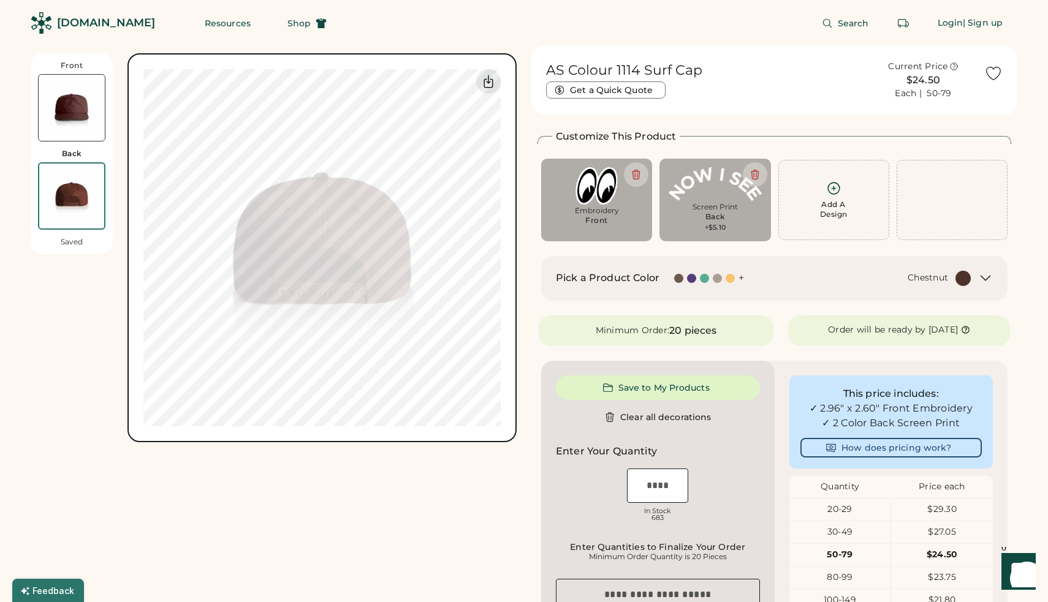
scroll to position [0, 0]
click at [832, 187] on icon at bounding box center [833, 188] width 15 height 15
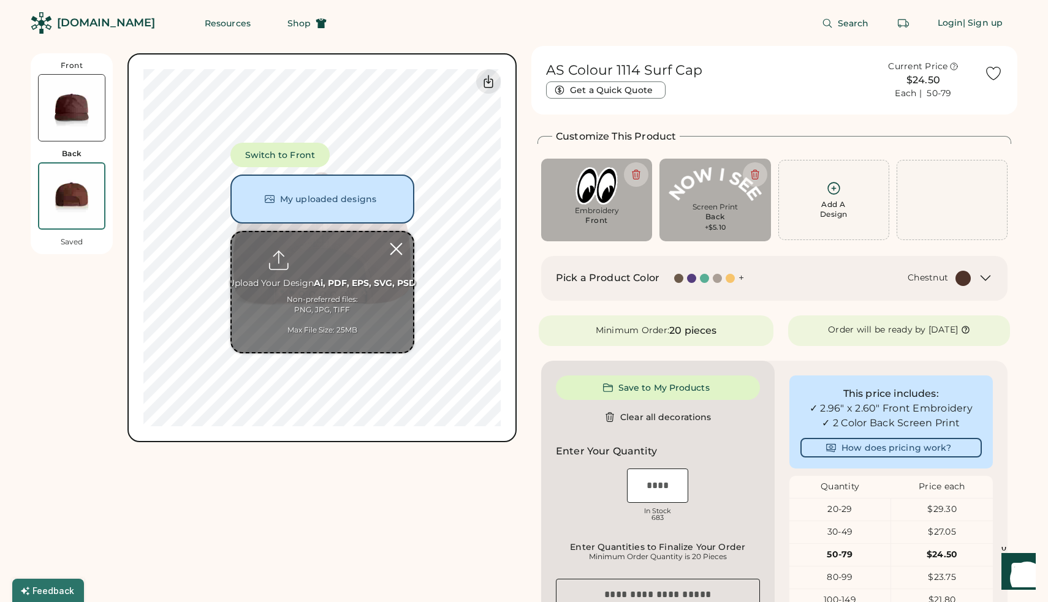
click at [398, 243] on div at bounding box center [395, 248] width 21 height 21
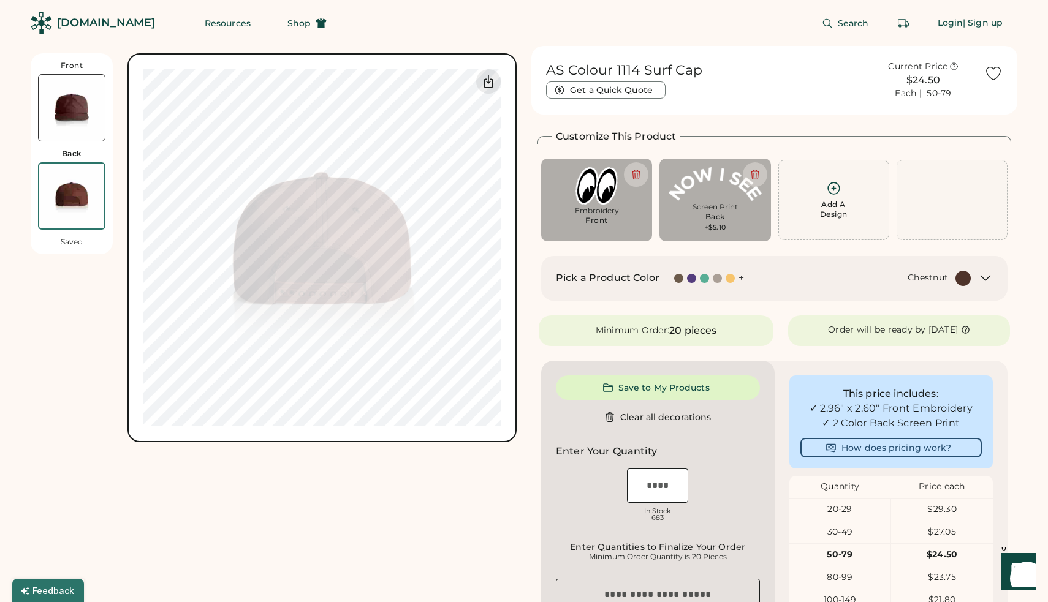
click at [81, 110] on img at bounding box center [72, 108] width 66 height 66
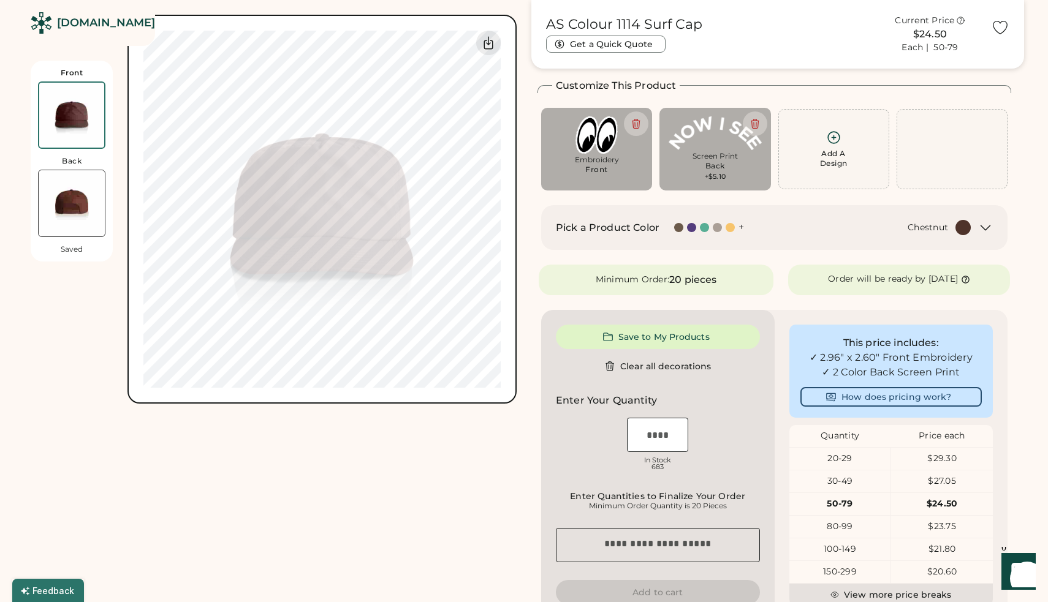
scroll to position [53, 0]
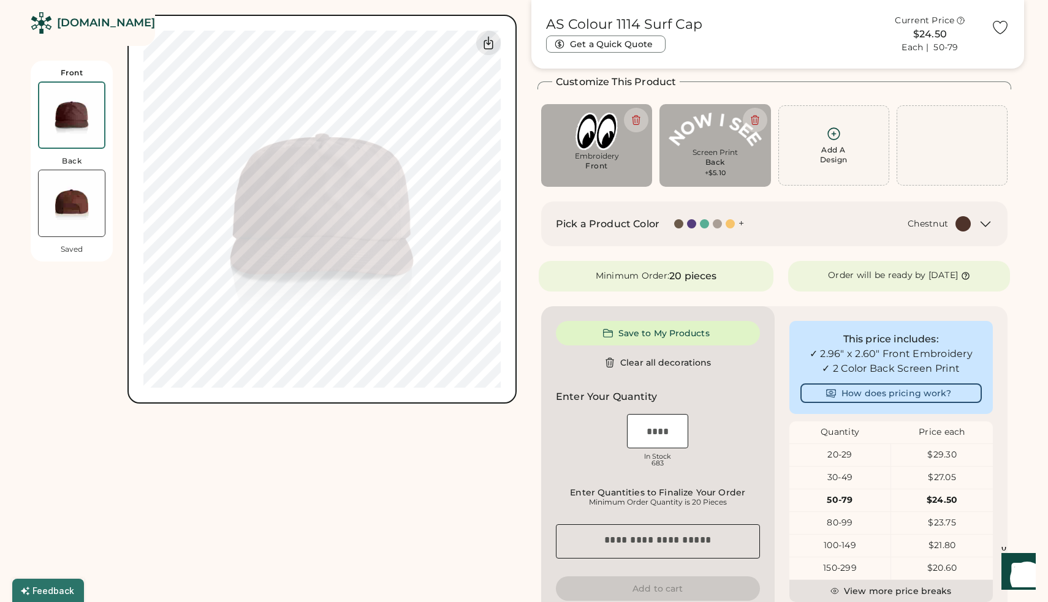
click at [76, 193] on img at bounding box center [72, 203] width 66 height 66
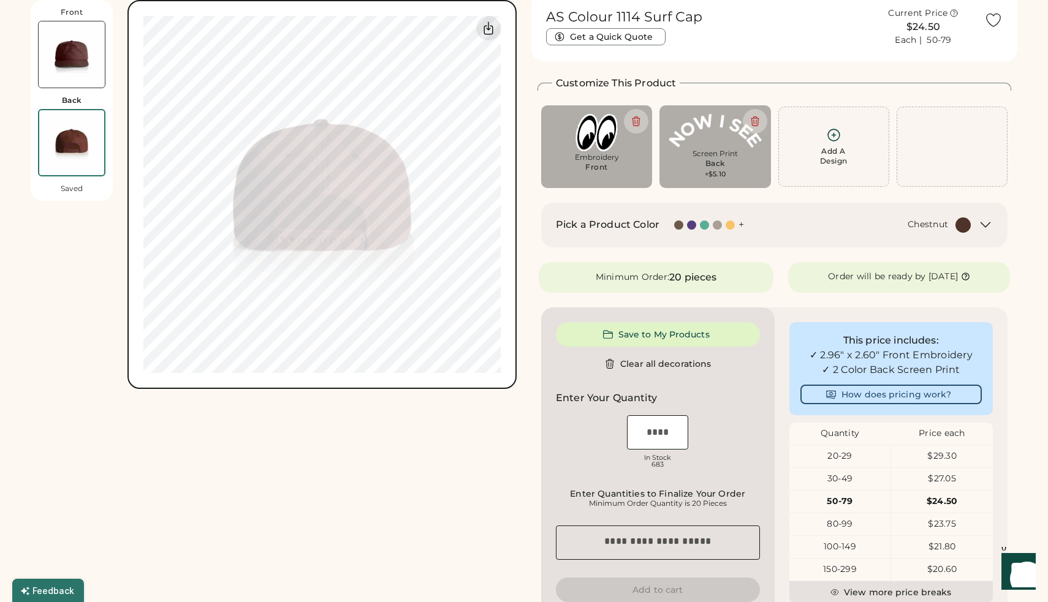
scroll to position [0, 0]
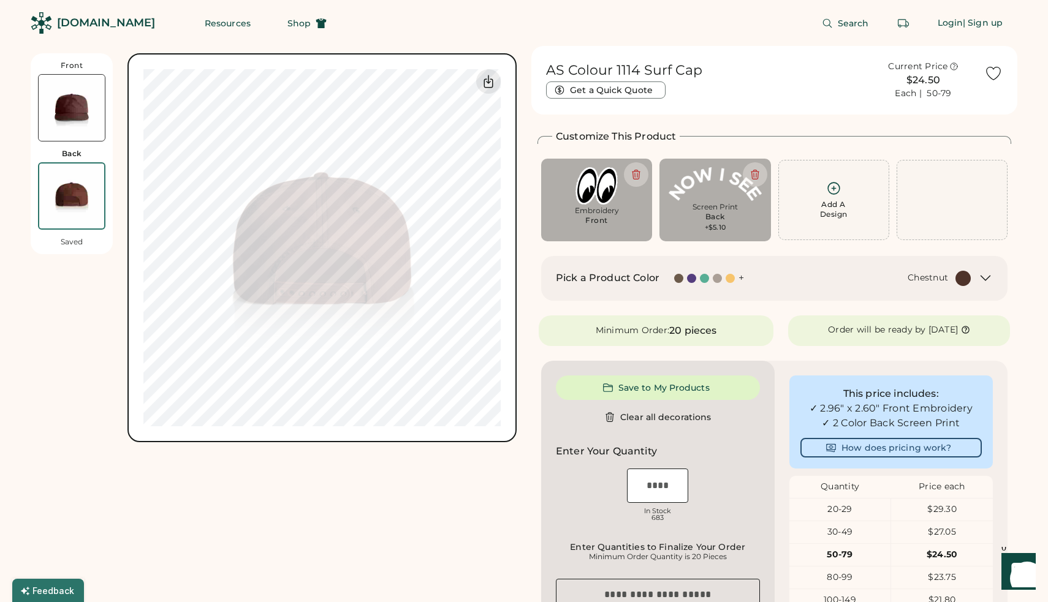
click at [85, 113] on img at bounding box center [72, 108] width 66 height 66
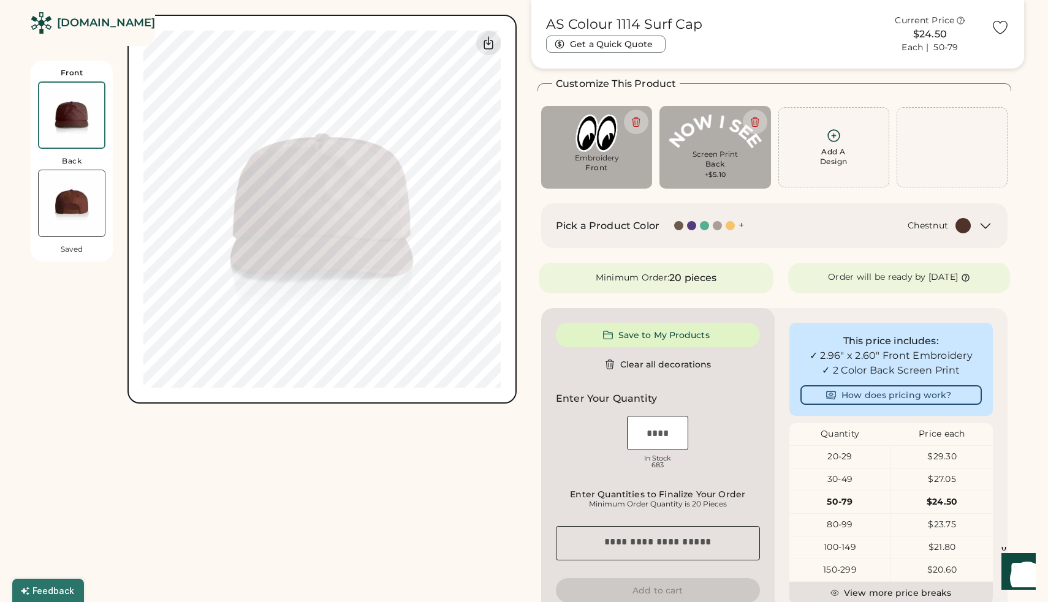
scroll to position [53, 0]
